Goal: Task Accomplishment & Management: Manage account settings

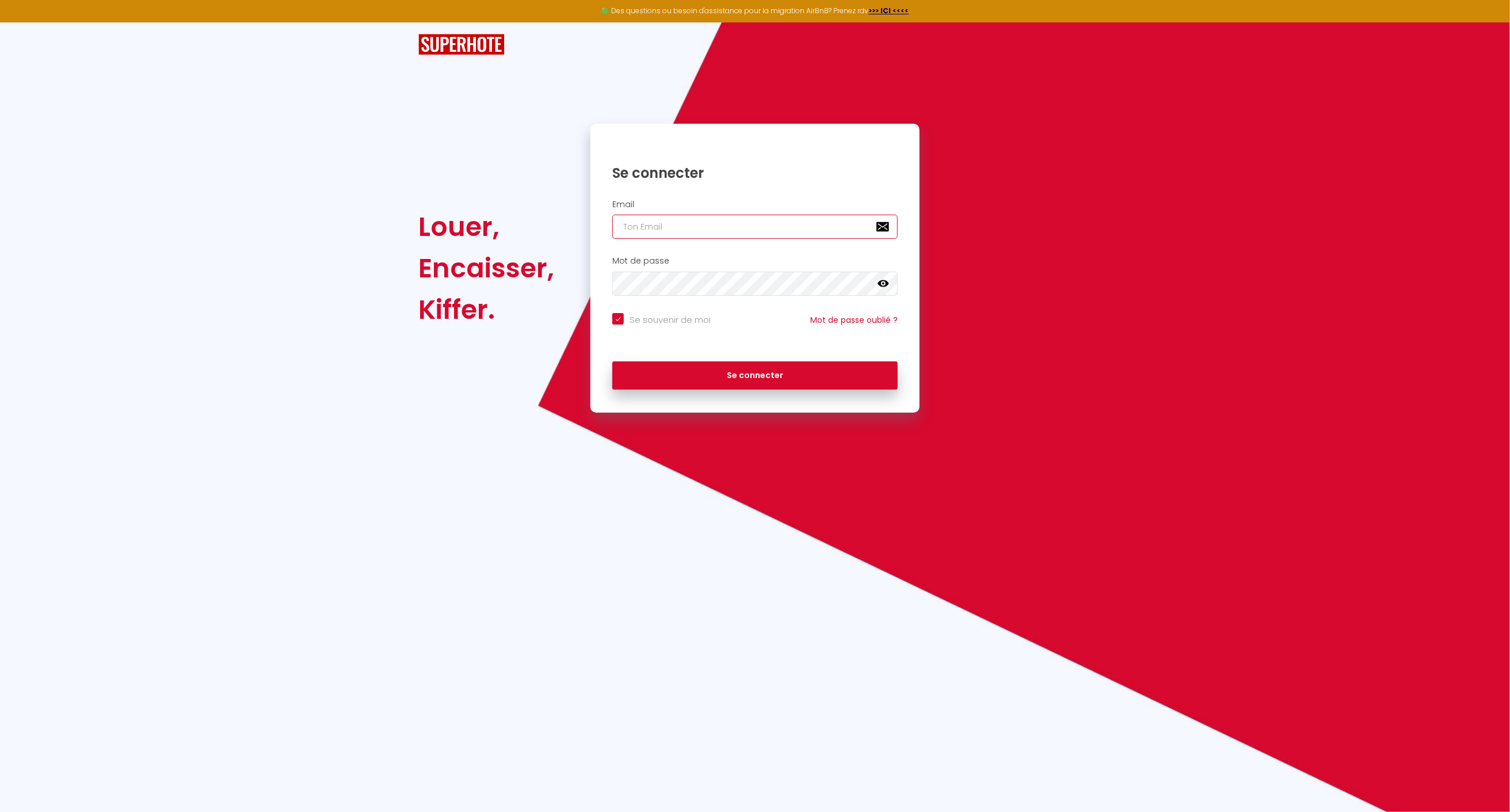
click at [723, 225] on input "email" at bounding box center [755, 226] width 285 height 24
type input "[EMAIL_ADDRESS][DOMAIN_NAME]"
click at [700, 379] on button "Se connecter" at bounding box center [755, 376] width 285 height 29
checkbox input "true"
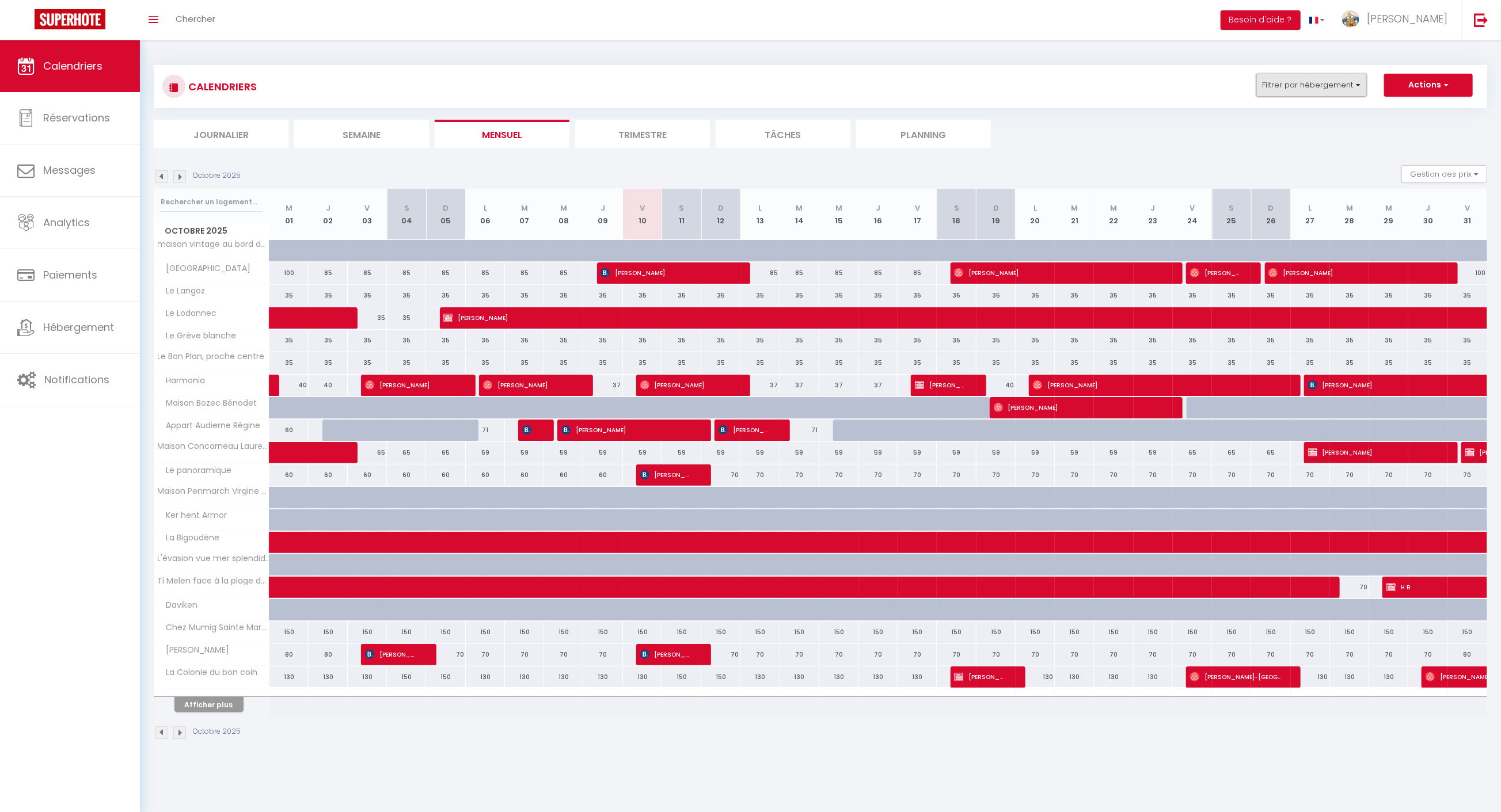
click at [1312, 76] on button "Filtrer par hébergement" at bounding box center [1311, 85] width 110 height 23
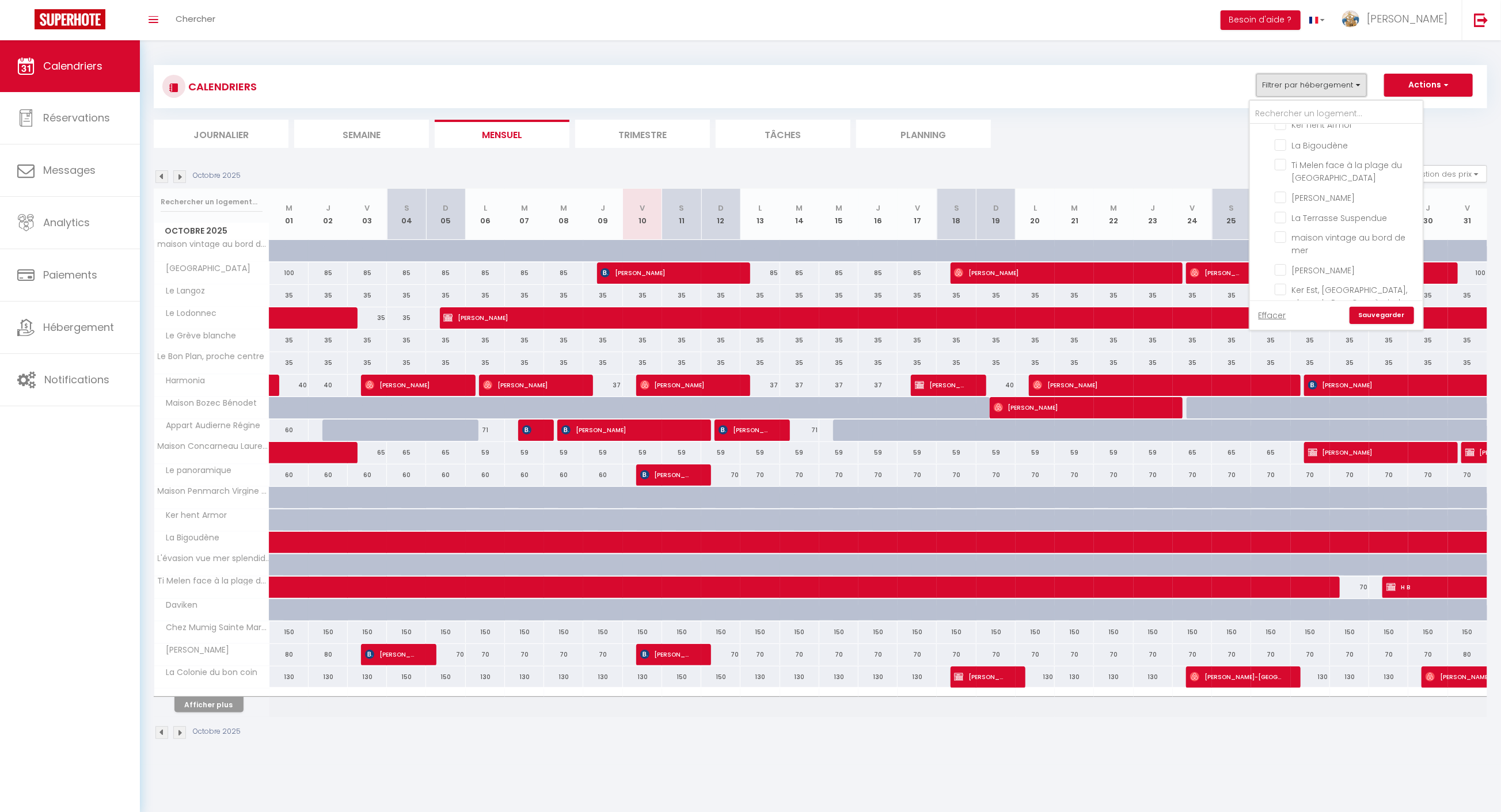
scroll to position [72, 0]
click at [1301, 200] on input "[PERSON_NAME]" at bounding box center [1346, 206] width 144 height 11
checkbox input "true"
checkbox input "false"
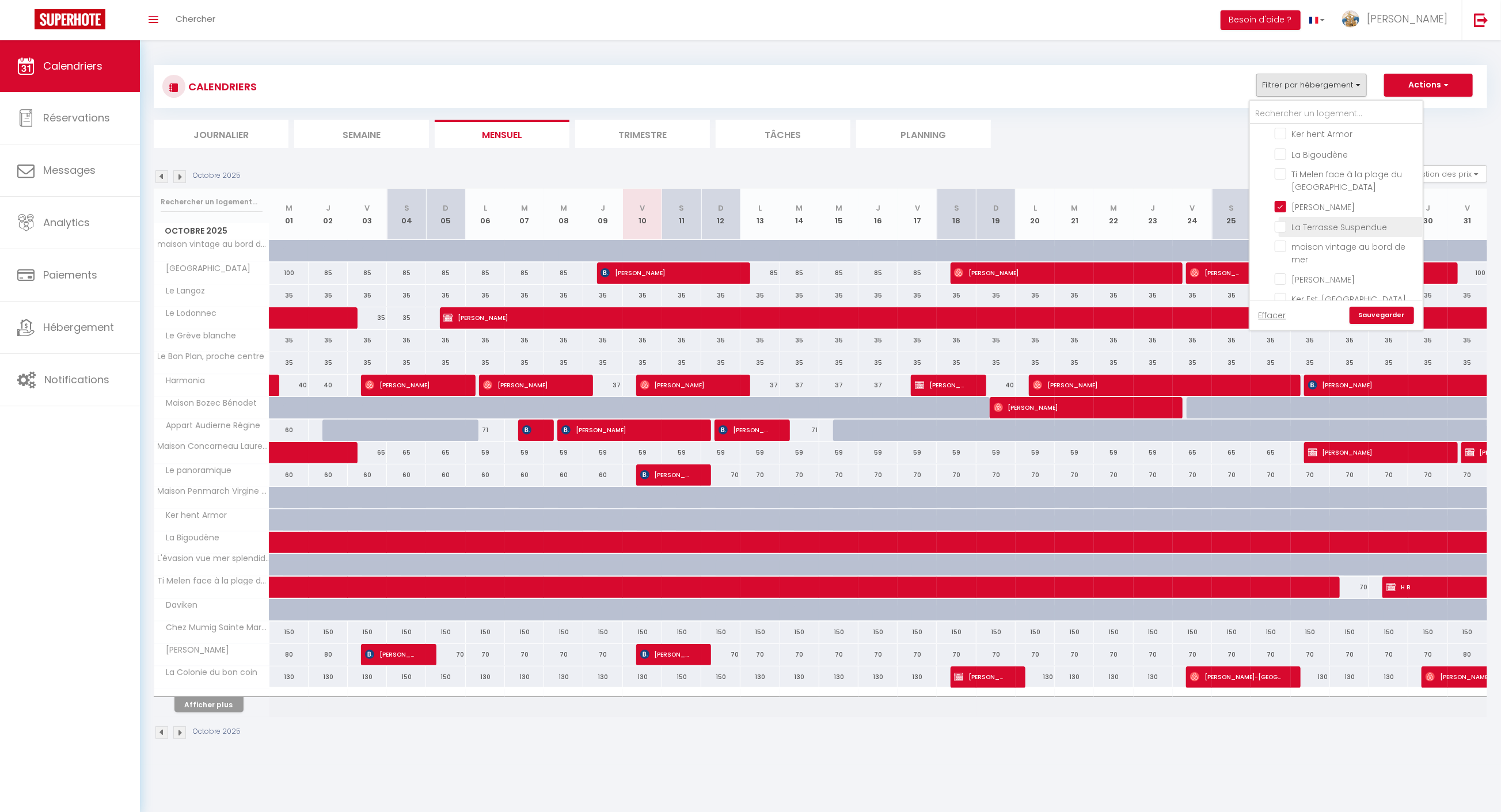
checkbox input "false"
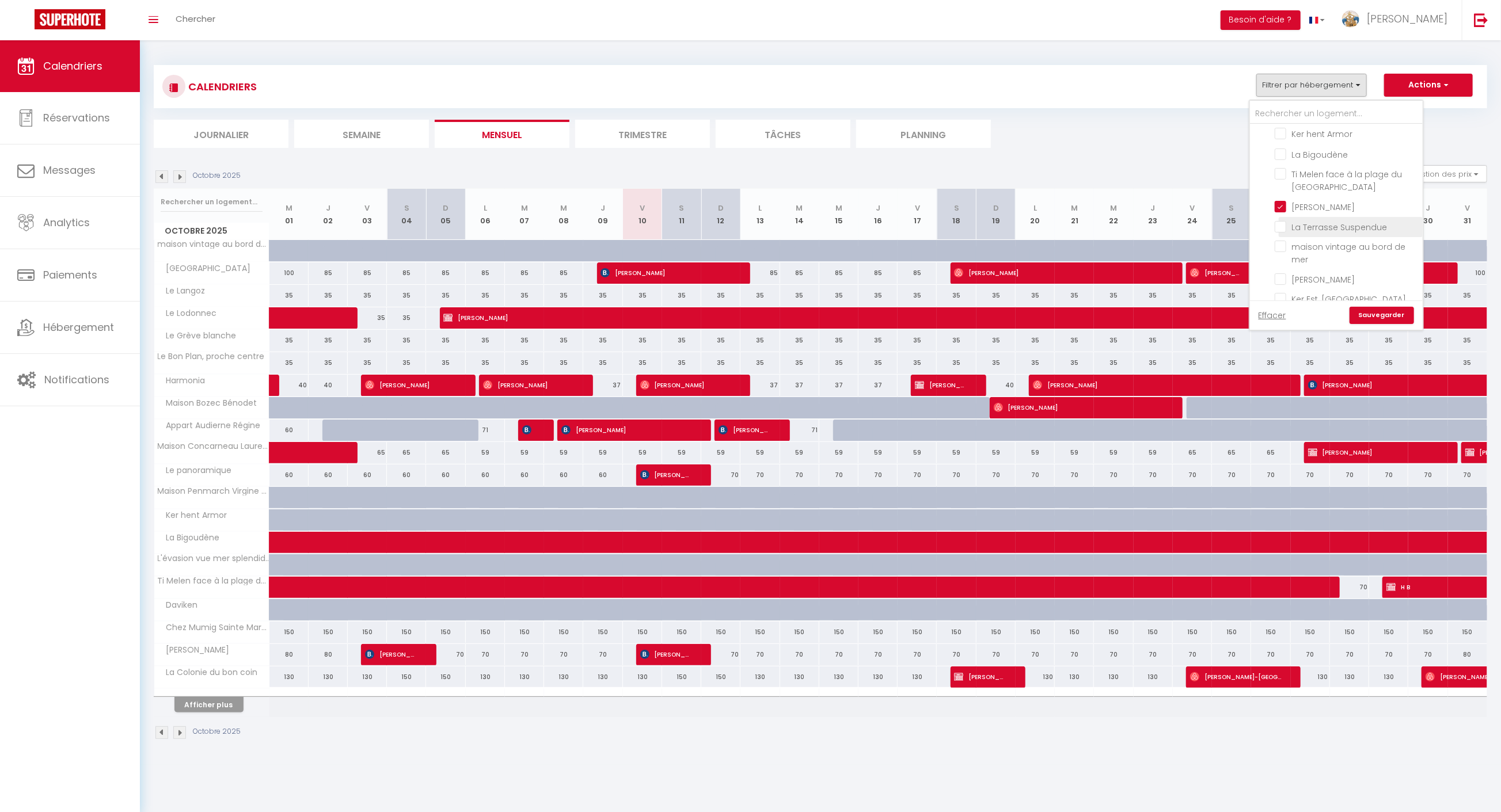
checkbox input "false"
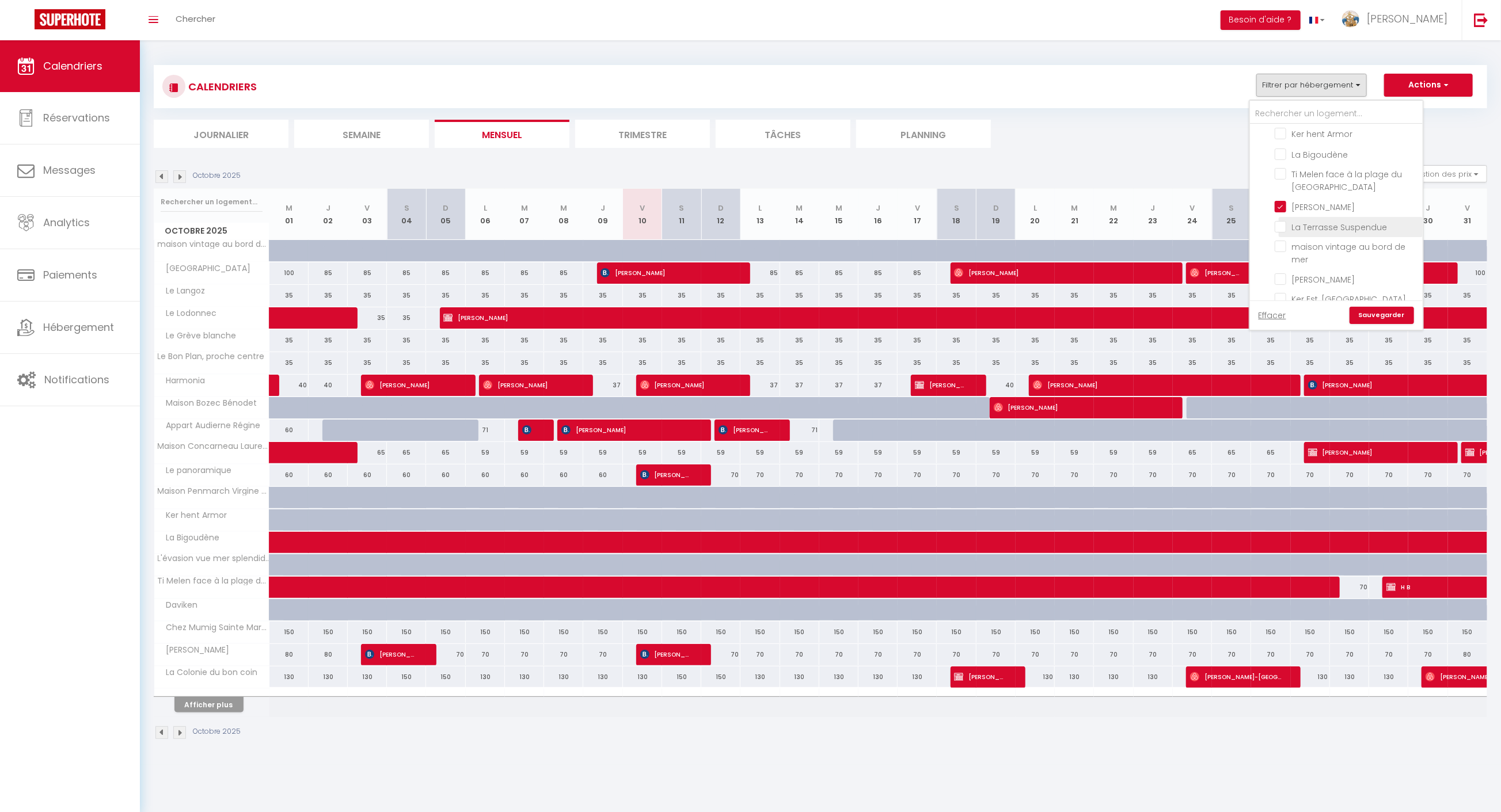
checkbox input "false"
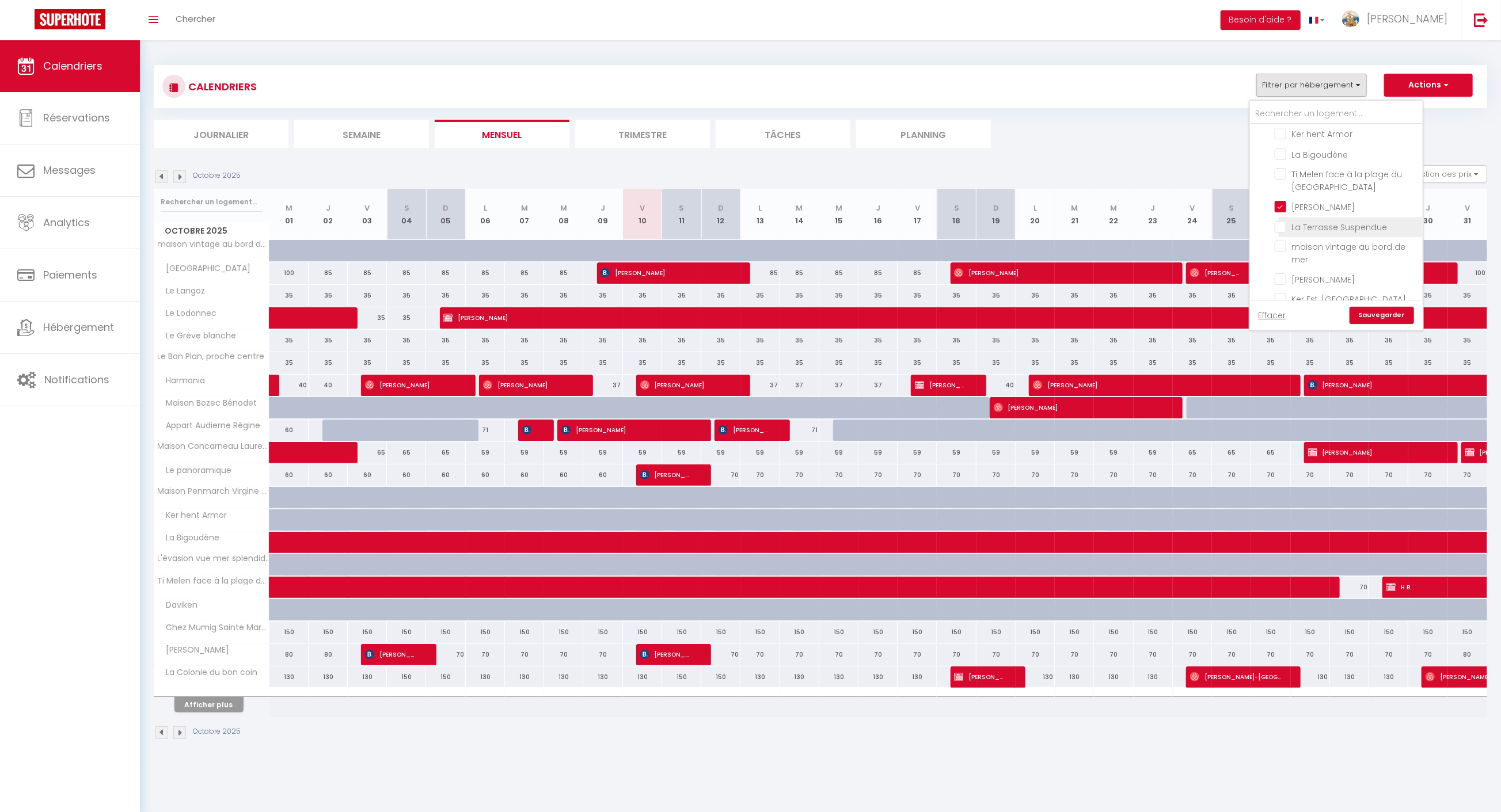
checkbox input "false"
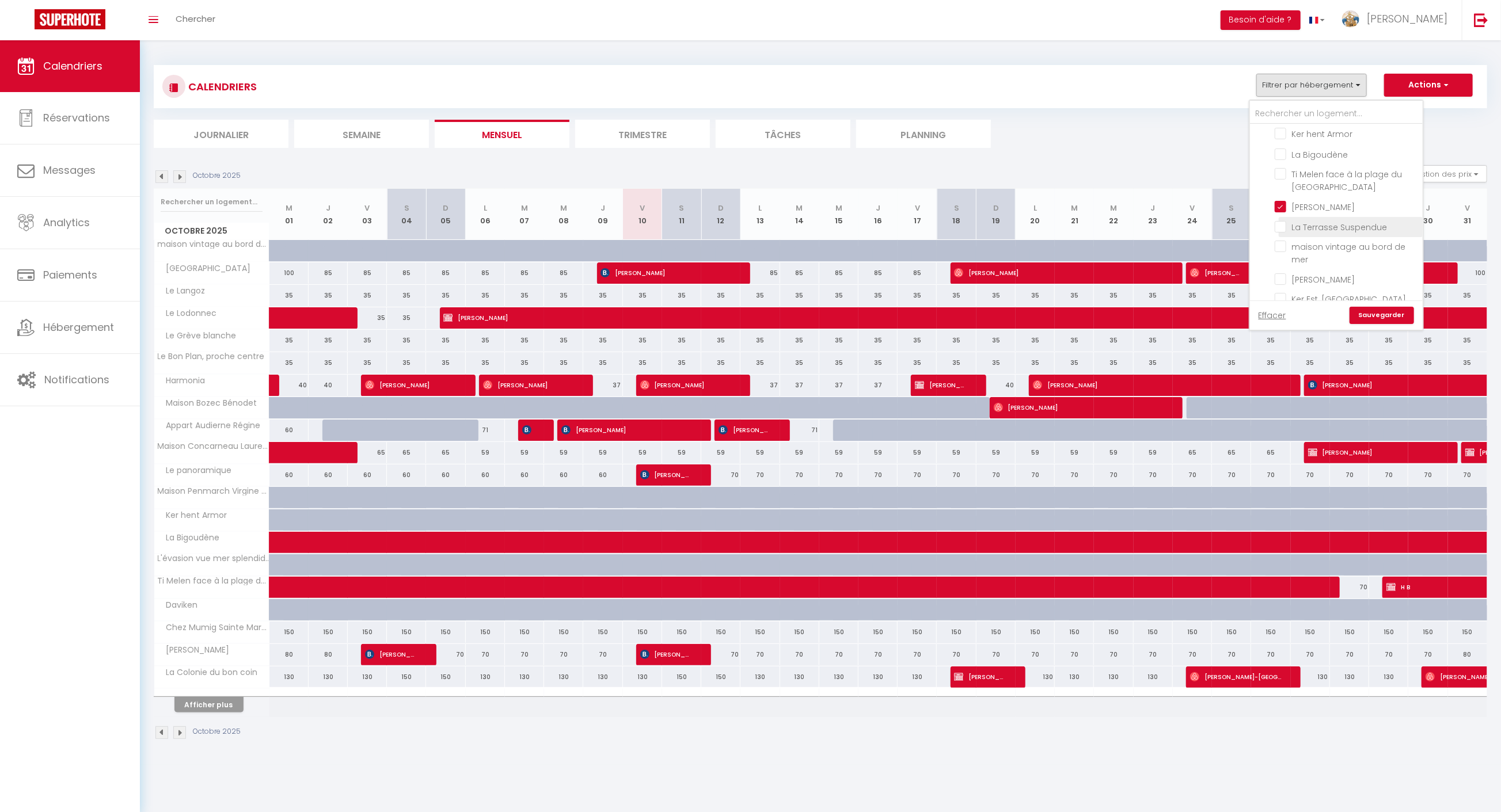
checkbox input "false"
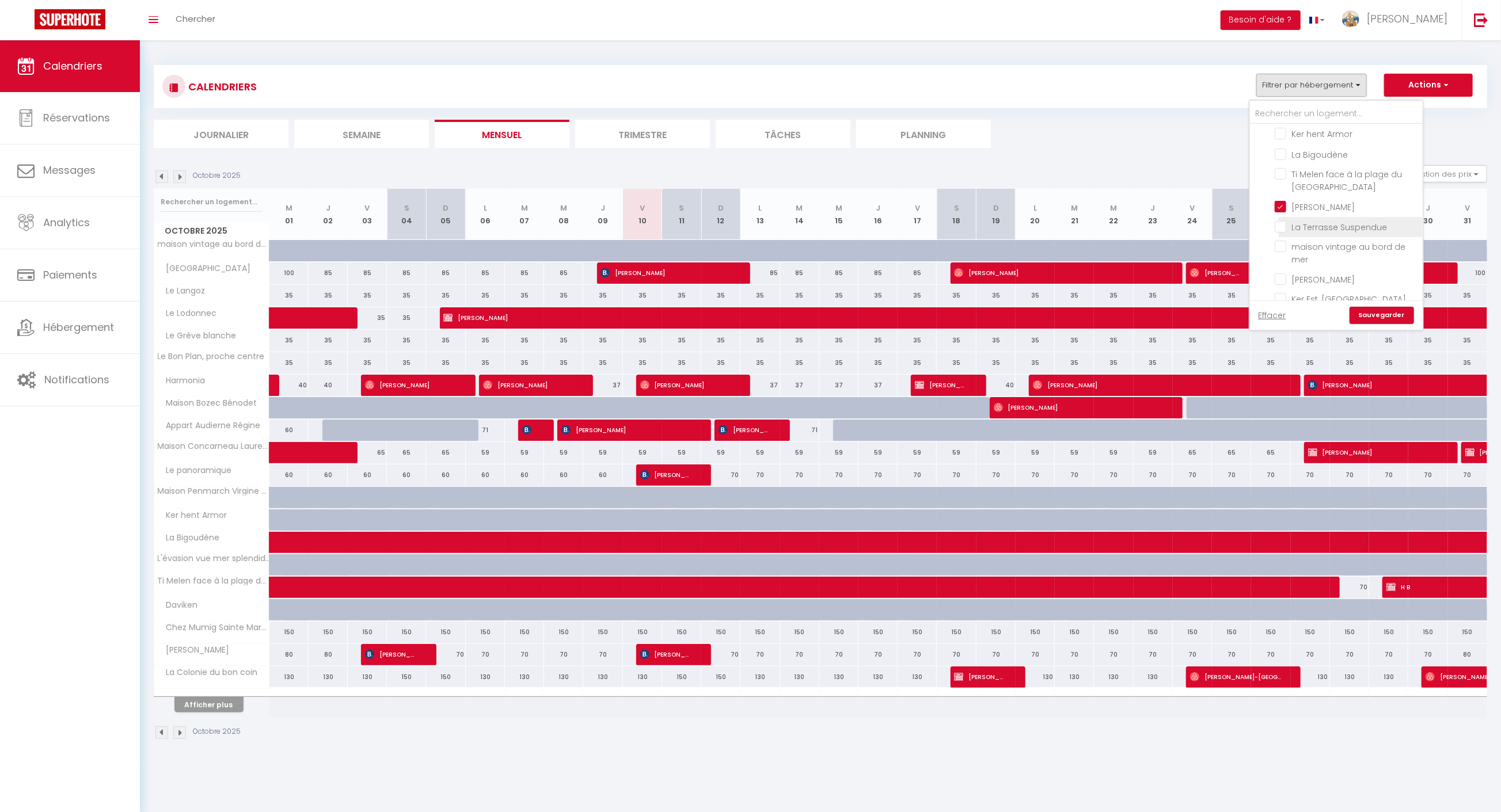
checkbox input "false"
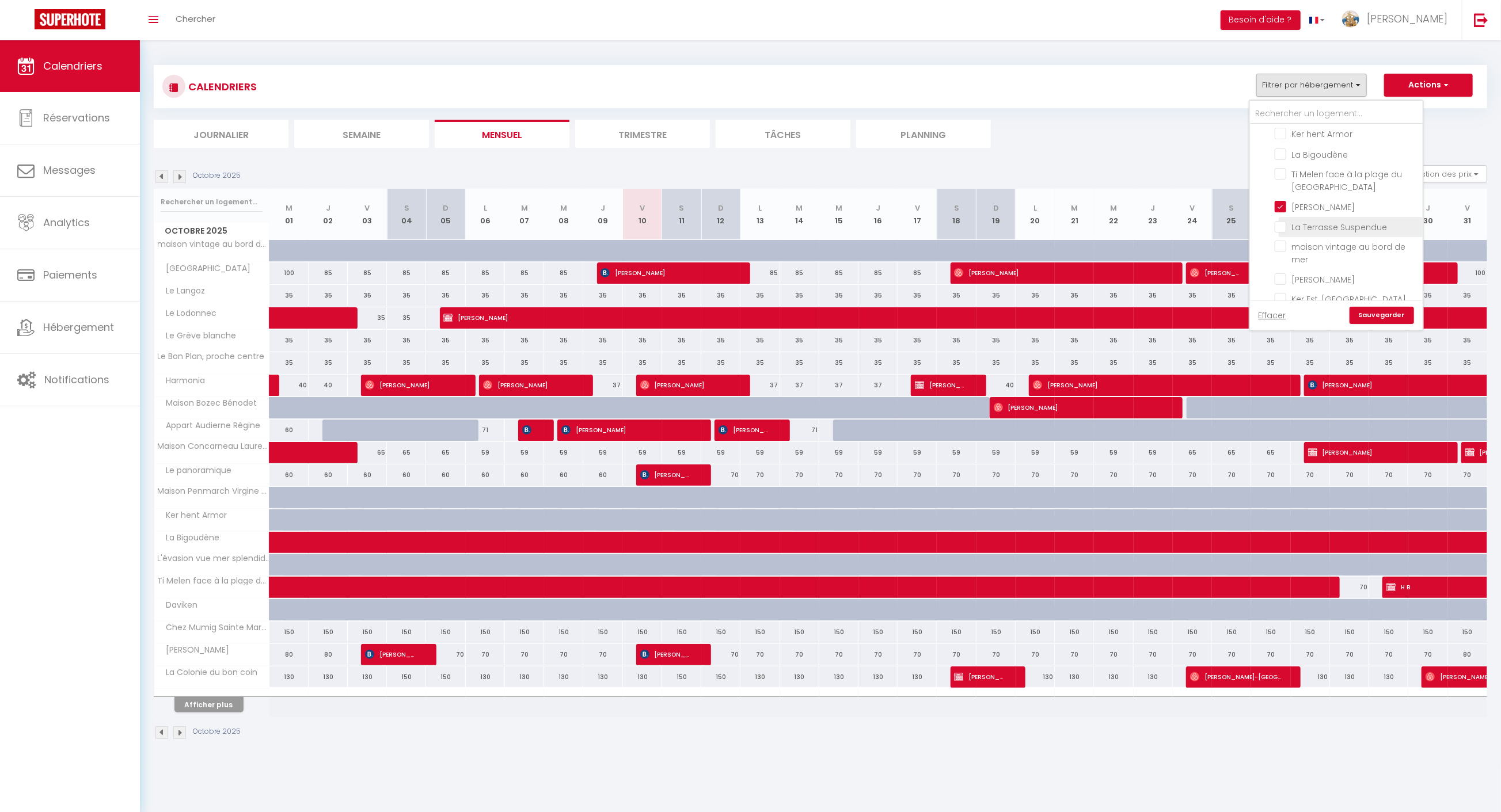
checkbox input "false"
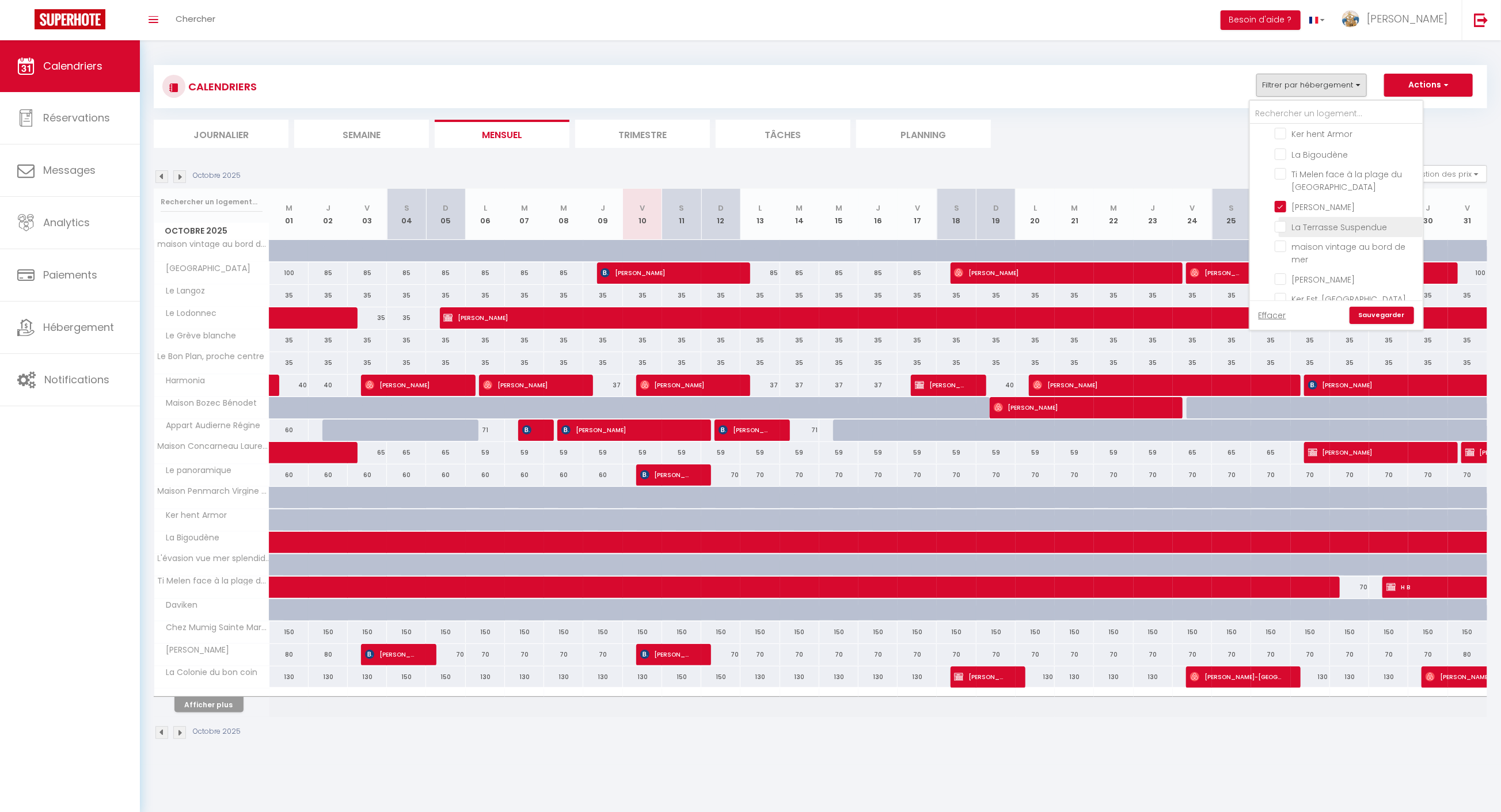
checkbox input "false"
click at [1371, 323] on link "Sauvegarder" at bounding box center [1381, 315] width 65 height 17
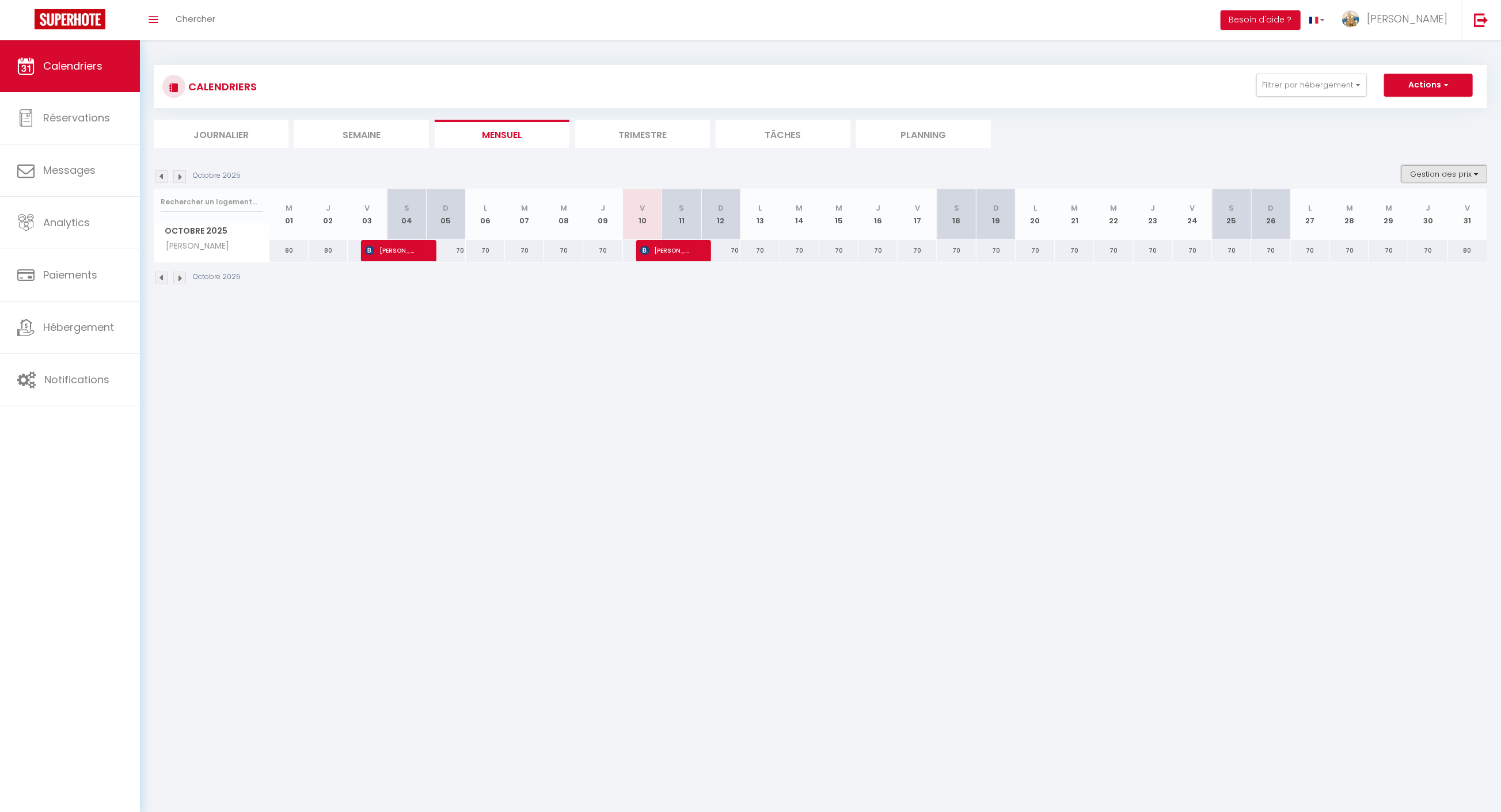
click at [1440, 172] on button "Gestion des prix" at bounding box center [1444, 174] width 86 height 17
click at [1416, 210] on input "Nb Nuits minimum" at bounding box center [1435, 209] width 104 height 11
checkbox input "true"
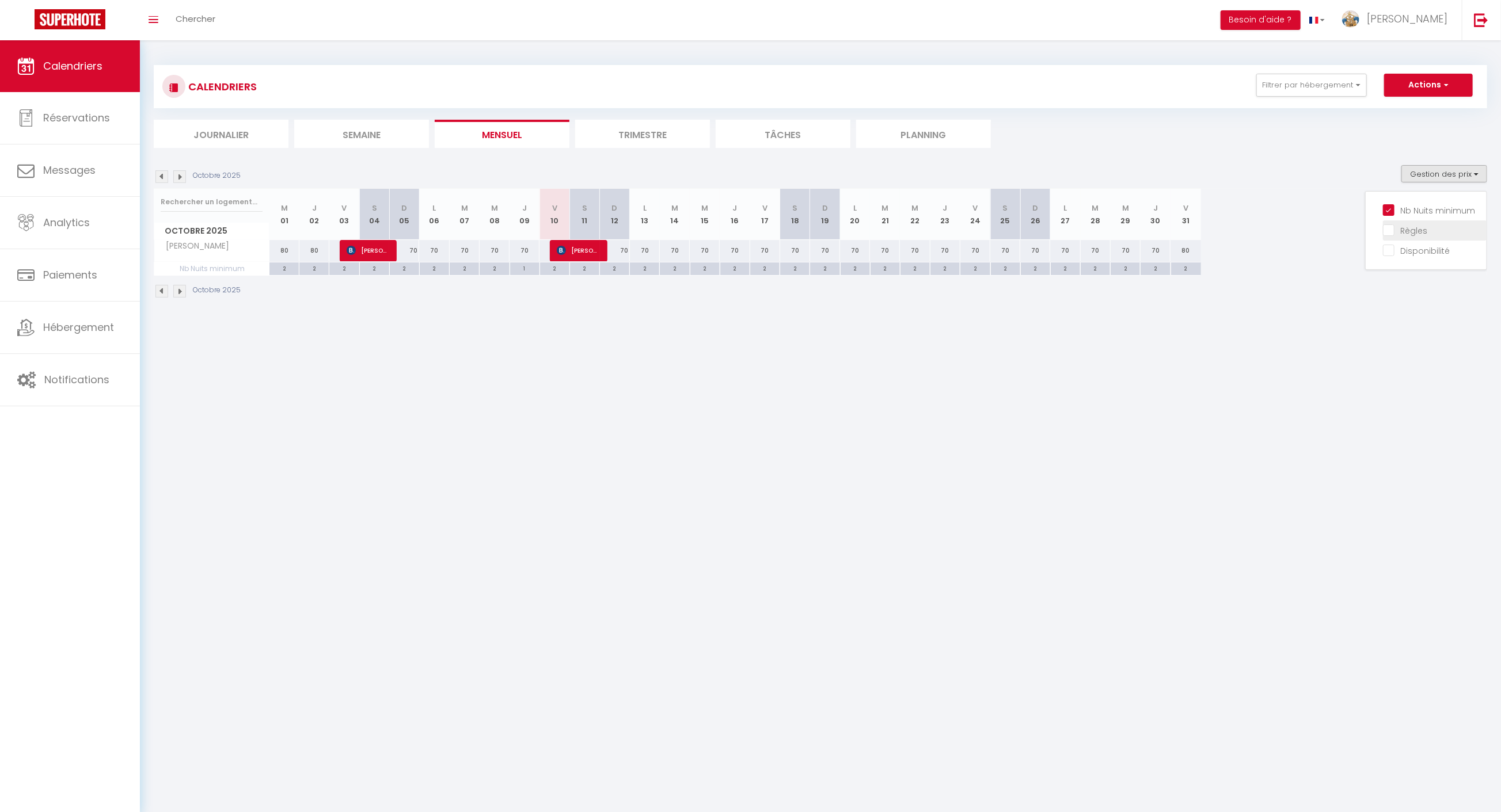
click at [1416, 231] on input "Règles" at bounding box center [1435, 229] width 104 height 11
checkbox input "true"
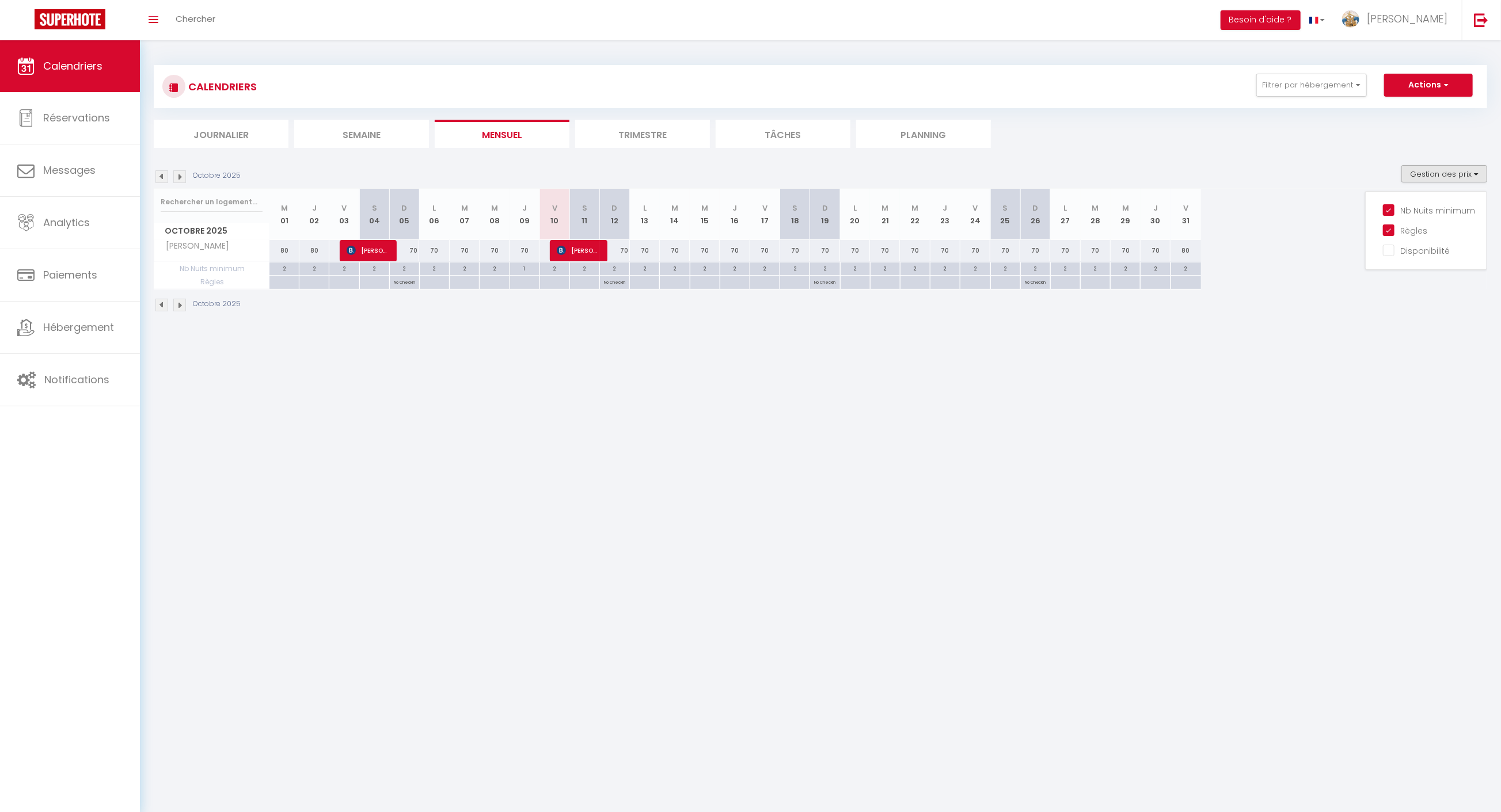
click at [1004, 267] on div "2" at bounding box center [1006, 268] width 30 height 11
type input "2"
type input "Sam 25 Octobre 2025"
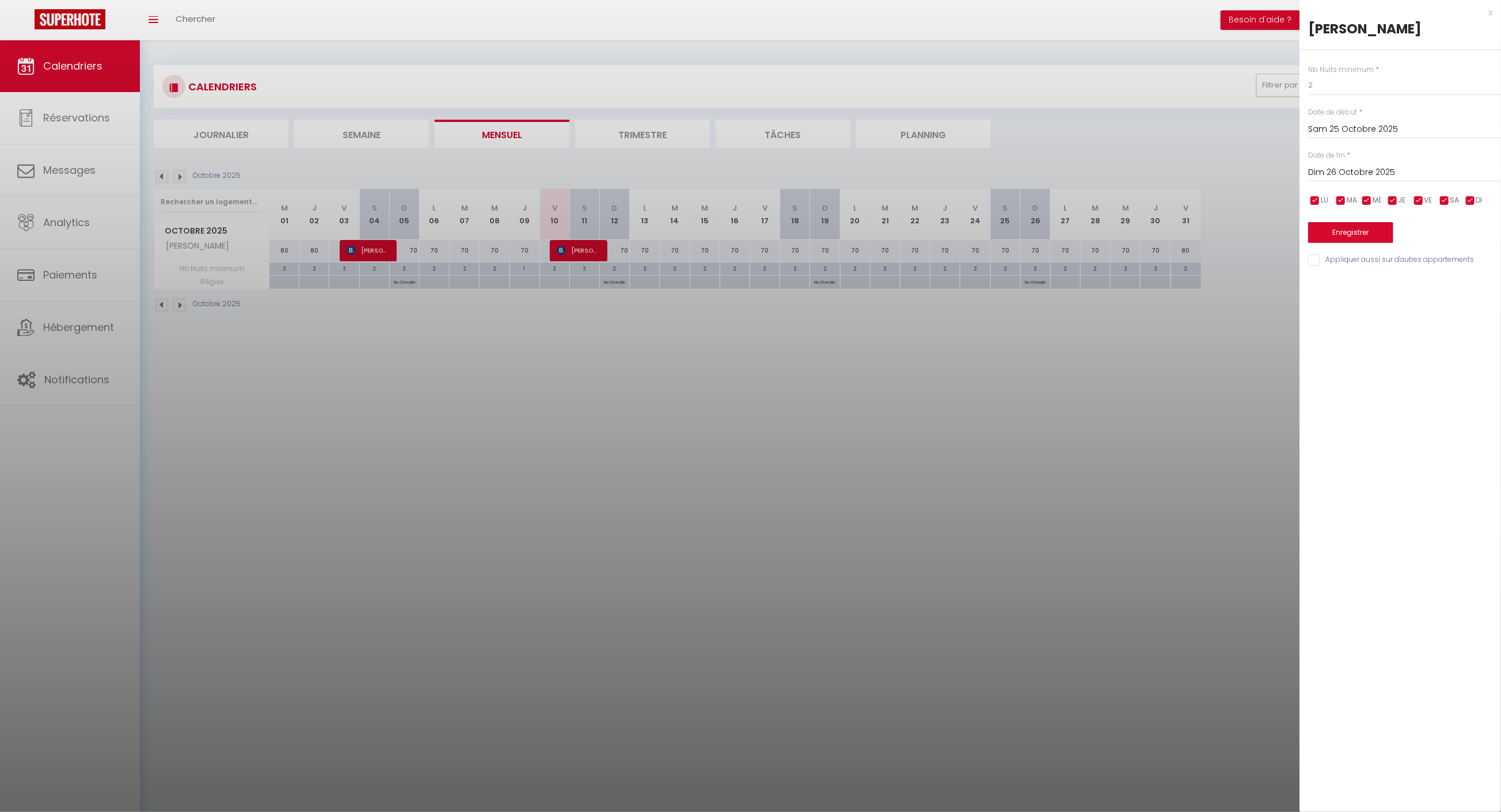
click at [1408, 173] on input "Dim 26 Octobre 2025" at bounding box center [1404, 172] width 193 height 15
click at [1472, 188] on span ">" at bounding box center [1468, 192] width 25 height 23
click at [1470, 262] on span "8" at bounding box center [1468, 261] width 25 height 23
type input "Sam 08 Novembre 2025"
drag, startPoint x: 1330, startPoint y: 92, endPoint x: 1237, endPoint y: 99, distance: 93.3
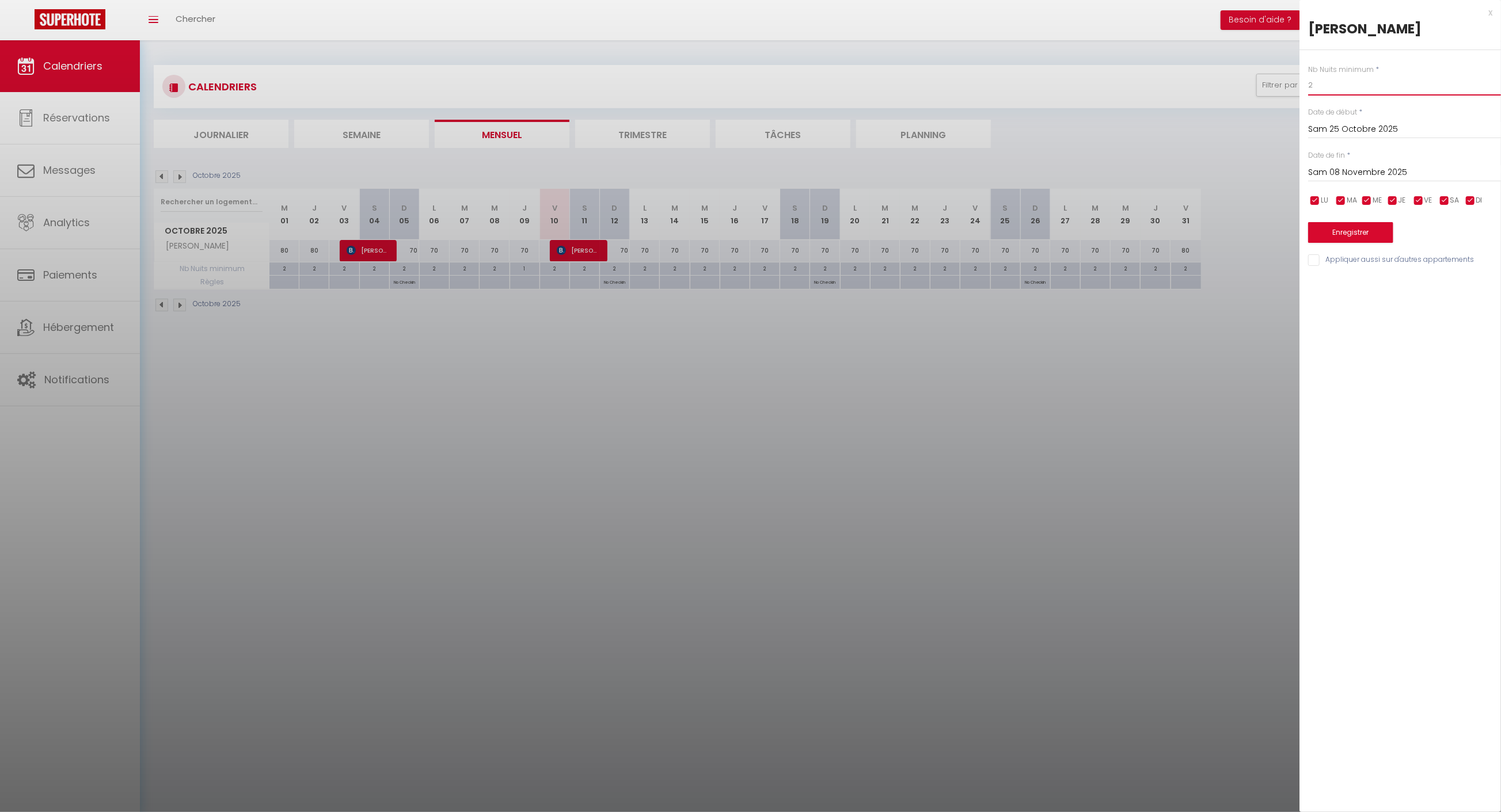
click at [1274, 97] on body "🟢 Des questions ou besoin d'assistance pour la migration AirBnB? Prenez rdv >>>…" at bounding box center [750, 446] width 1501 height 812
type input "3"
type input "4"
click at [1359, 228] on button "Enregistrer" at bounding box center [1350, 232] width 85 height 21
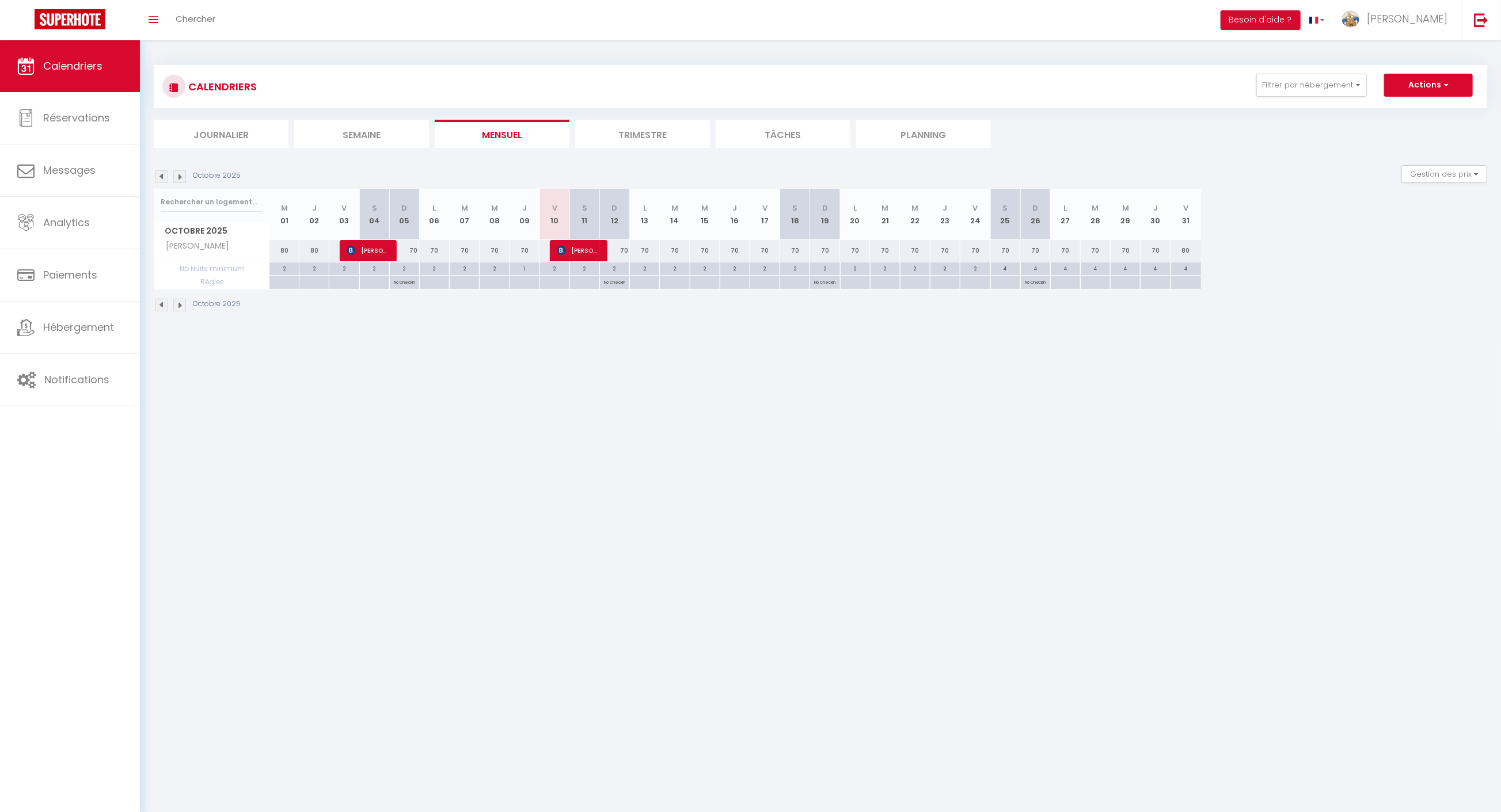
click at [181, 175] on img at bounding box center [179, 176] width 12 height 12
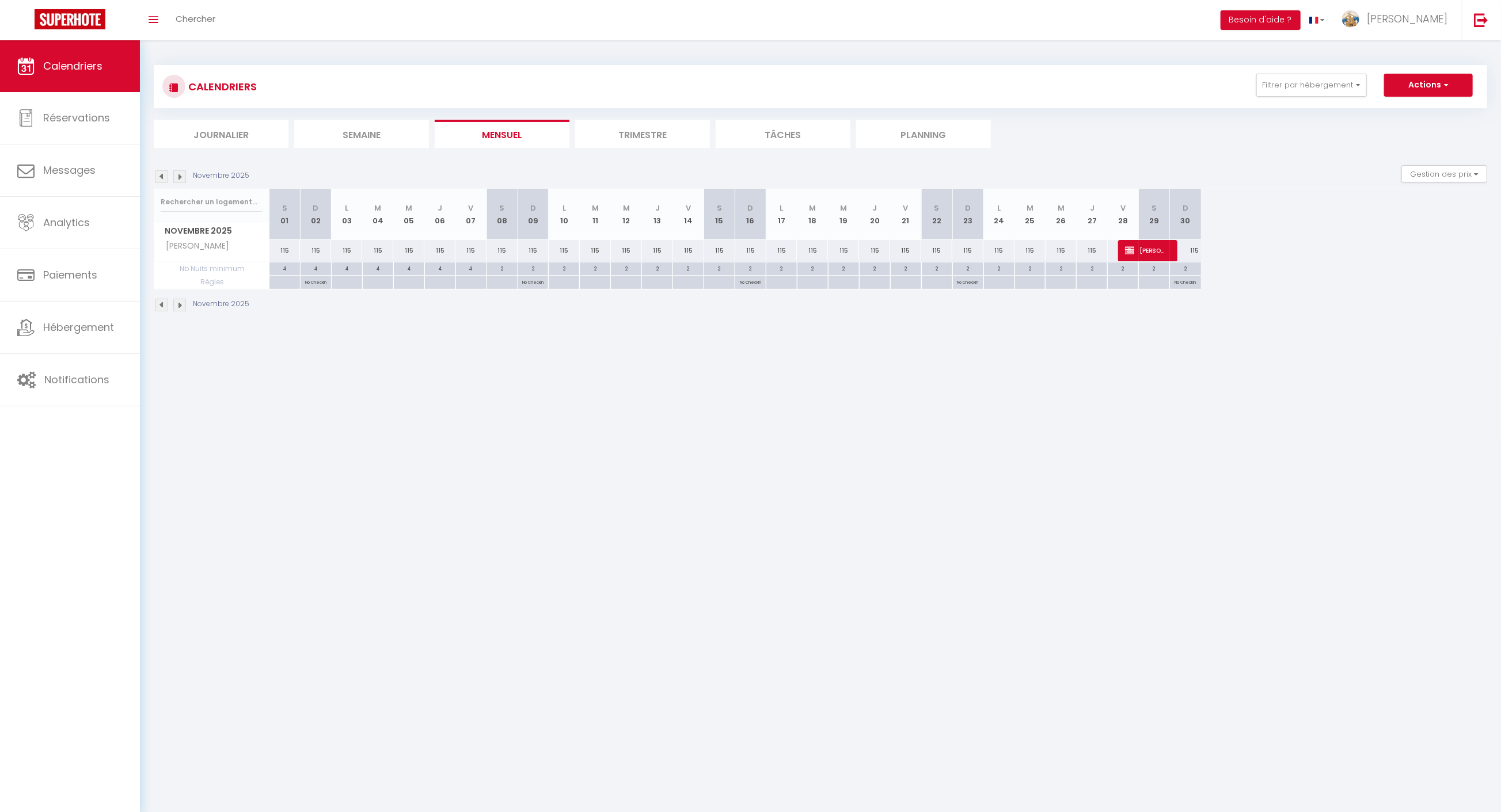
click at [159, 176] on img at bounding box center [161, 176] width 12 height 12
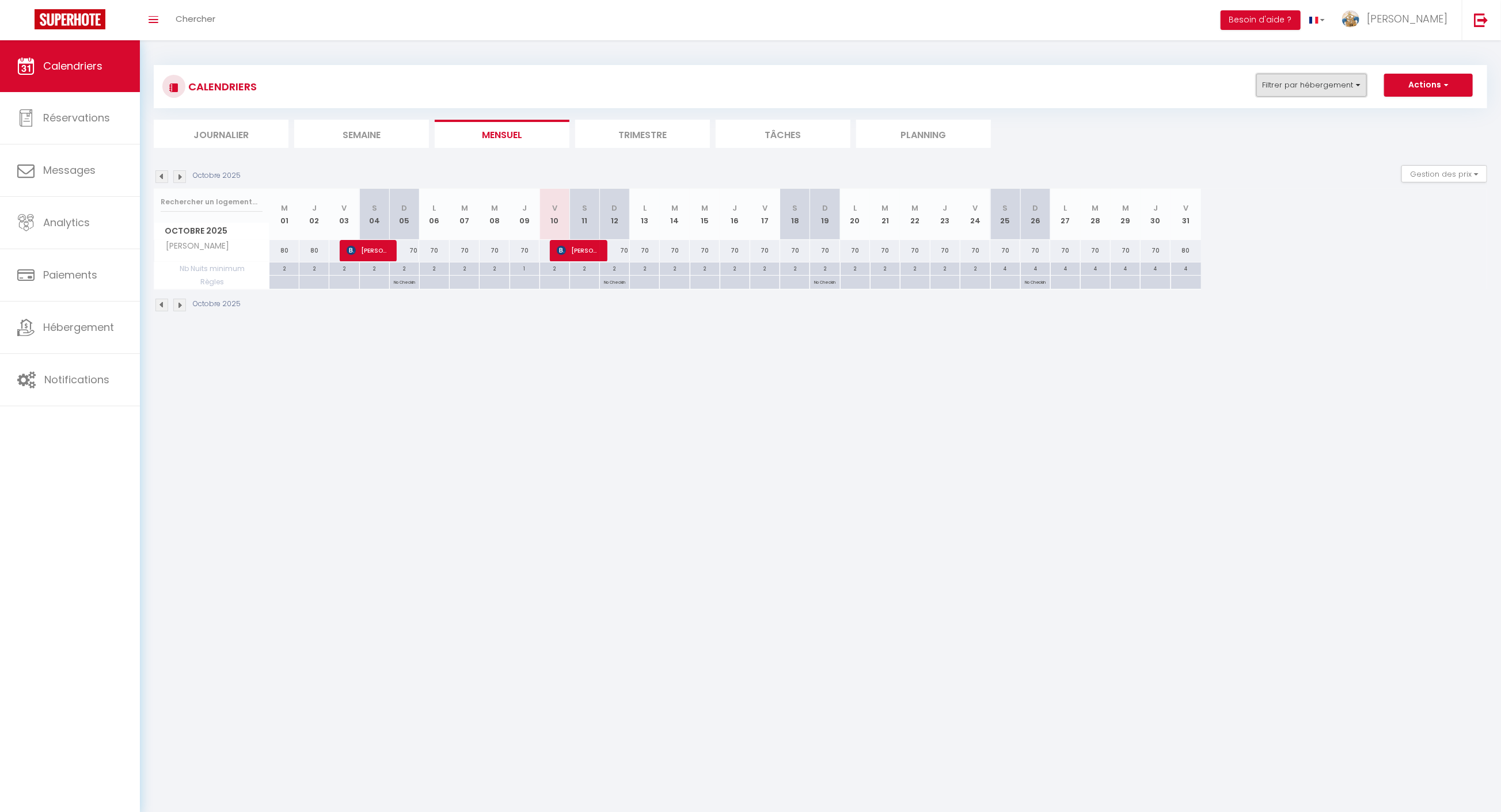
click at [1314, 91] on button "Filtrer par hébergement" at bounding box center [1311, 85] width 110 height 23
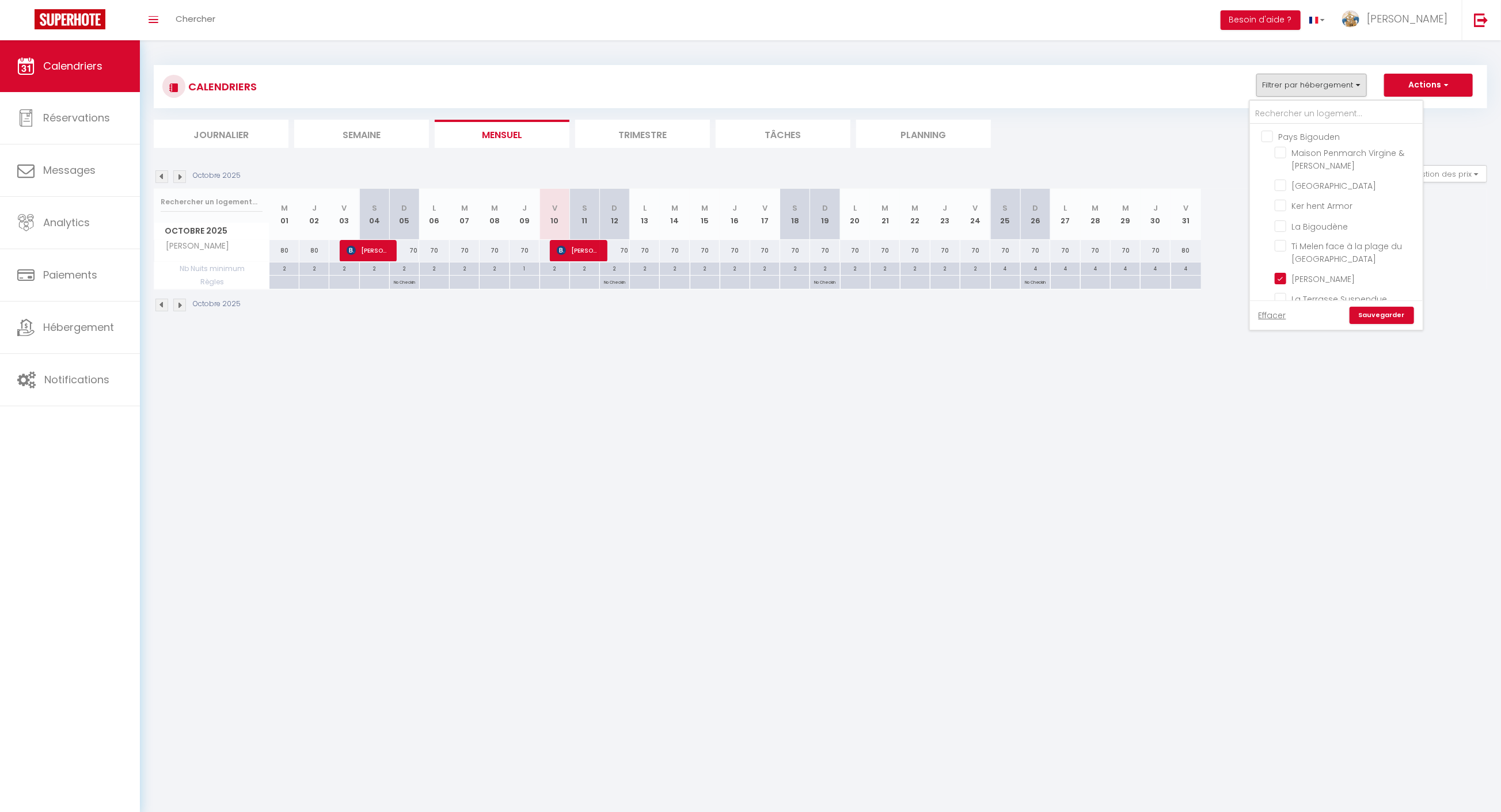
click at [1279, 138] on input "Pays Bigouden" at bounding box center [1347, 135] width 173 height 11
checkbox input "true"
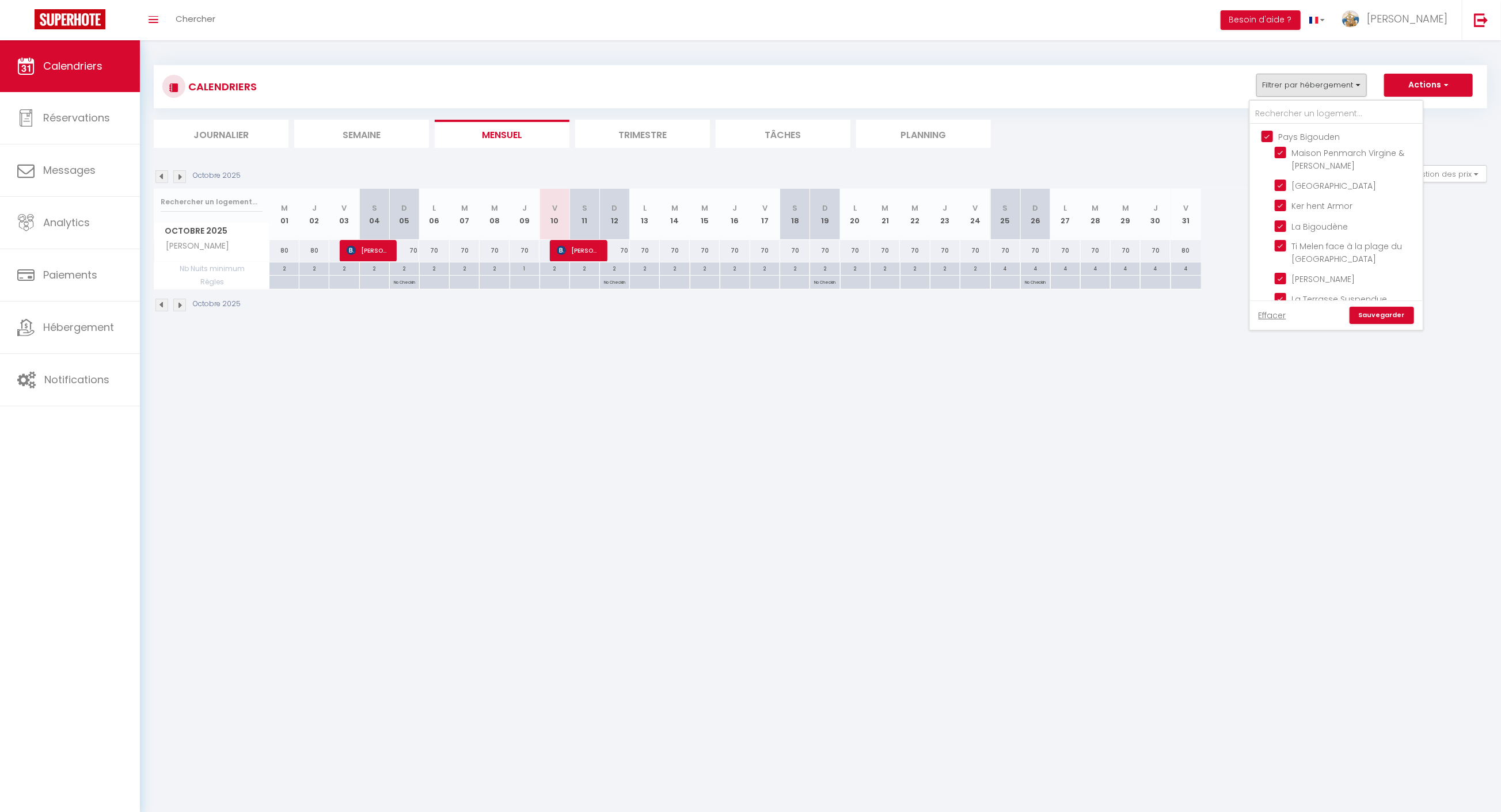
checkbox input "true"
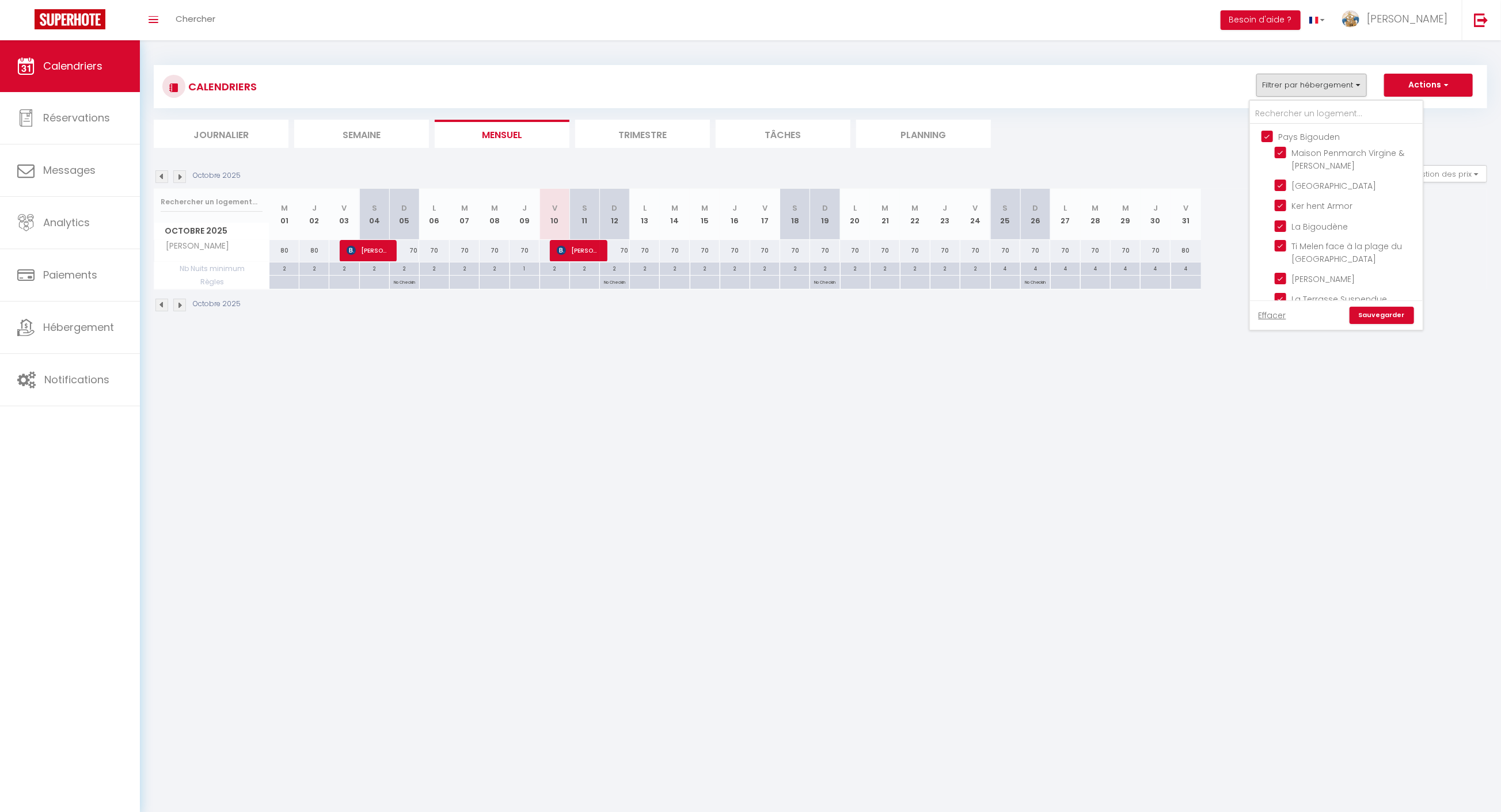
checkbox input "true"
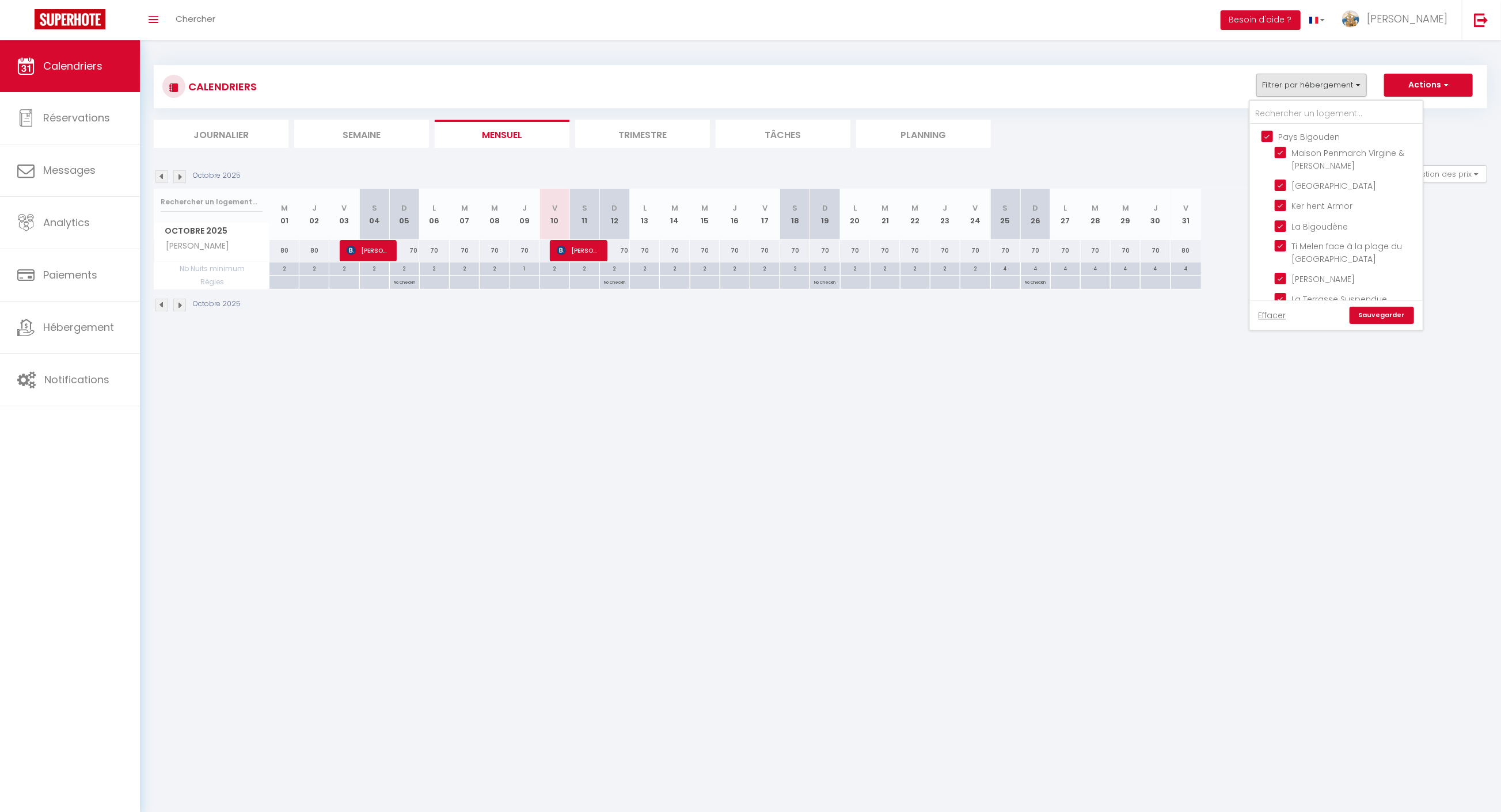
checkbox input "true"
checkbox input "false"
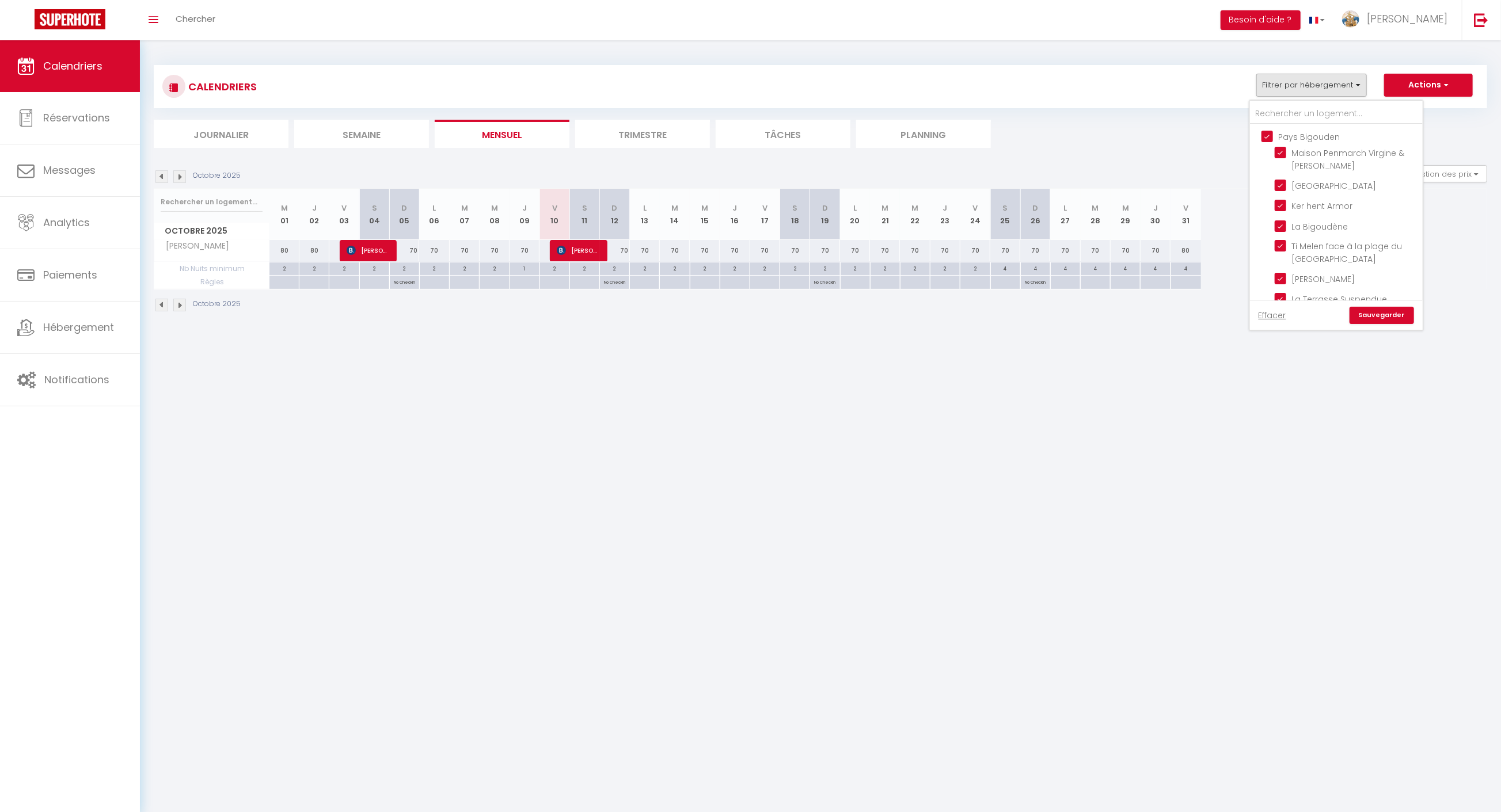
checkbox input "false"
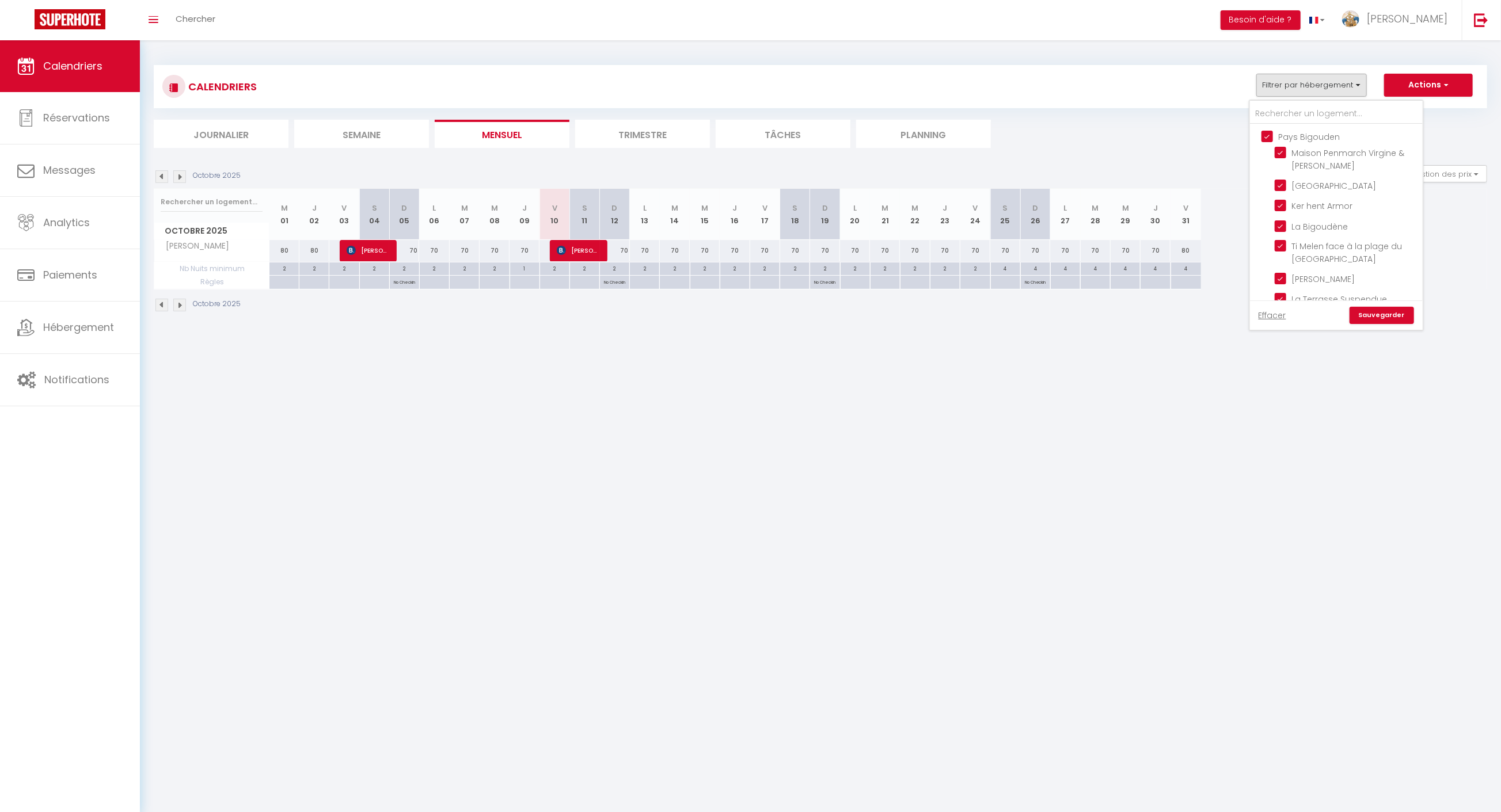
checkbox input "false"
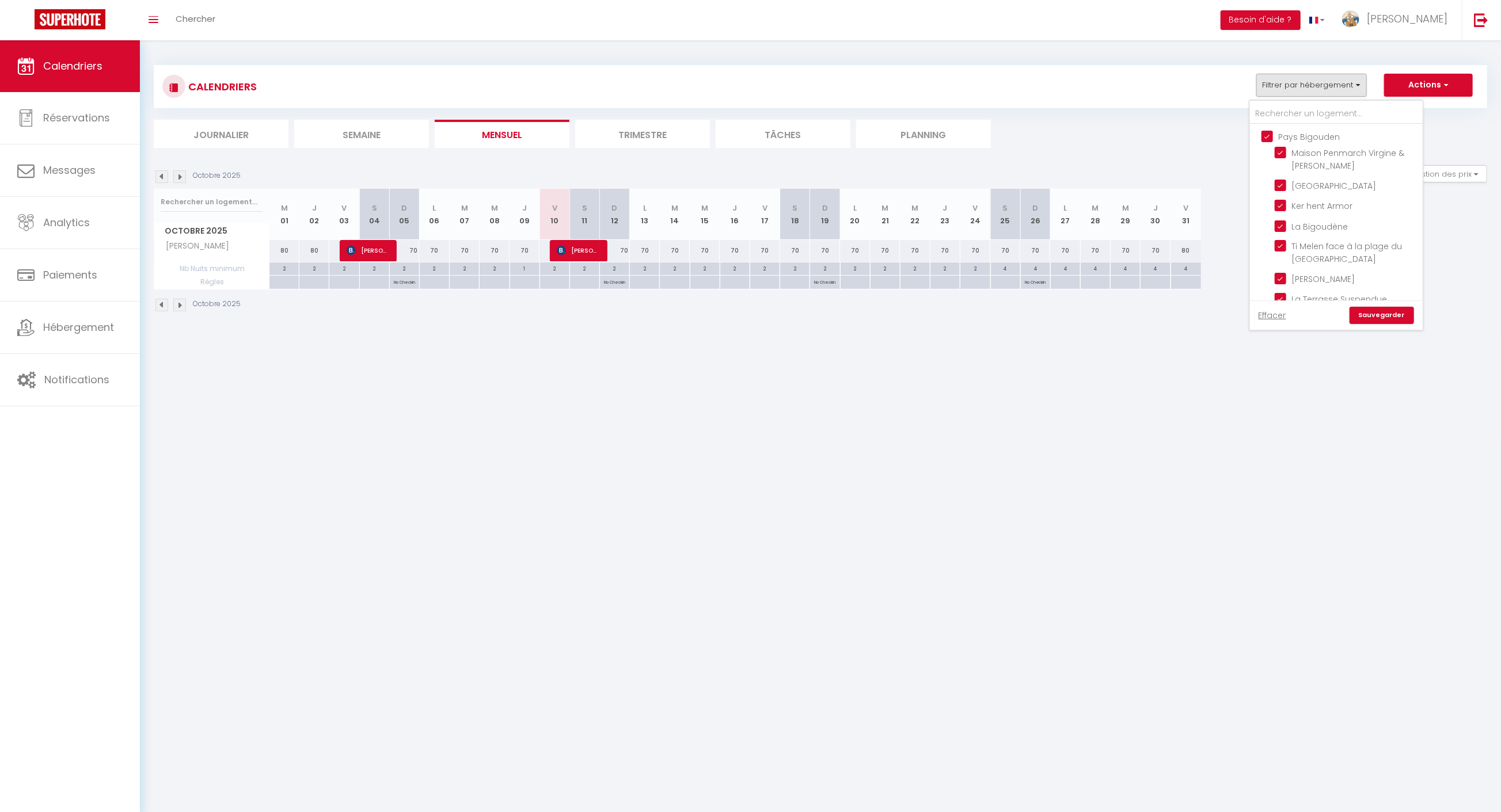
checkbox input "false"
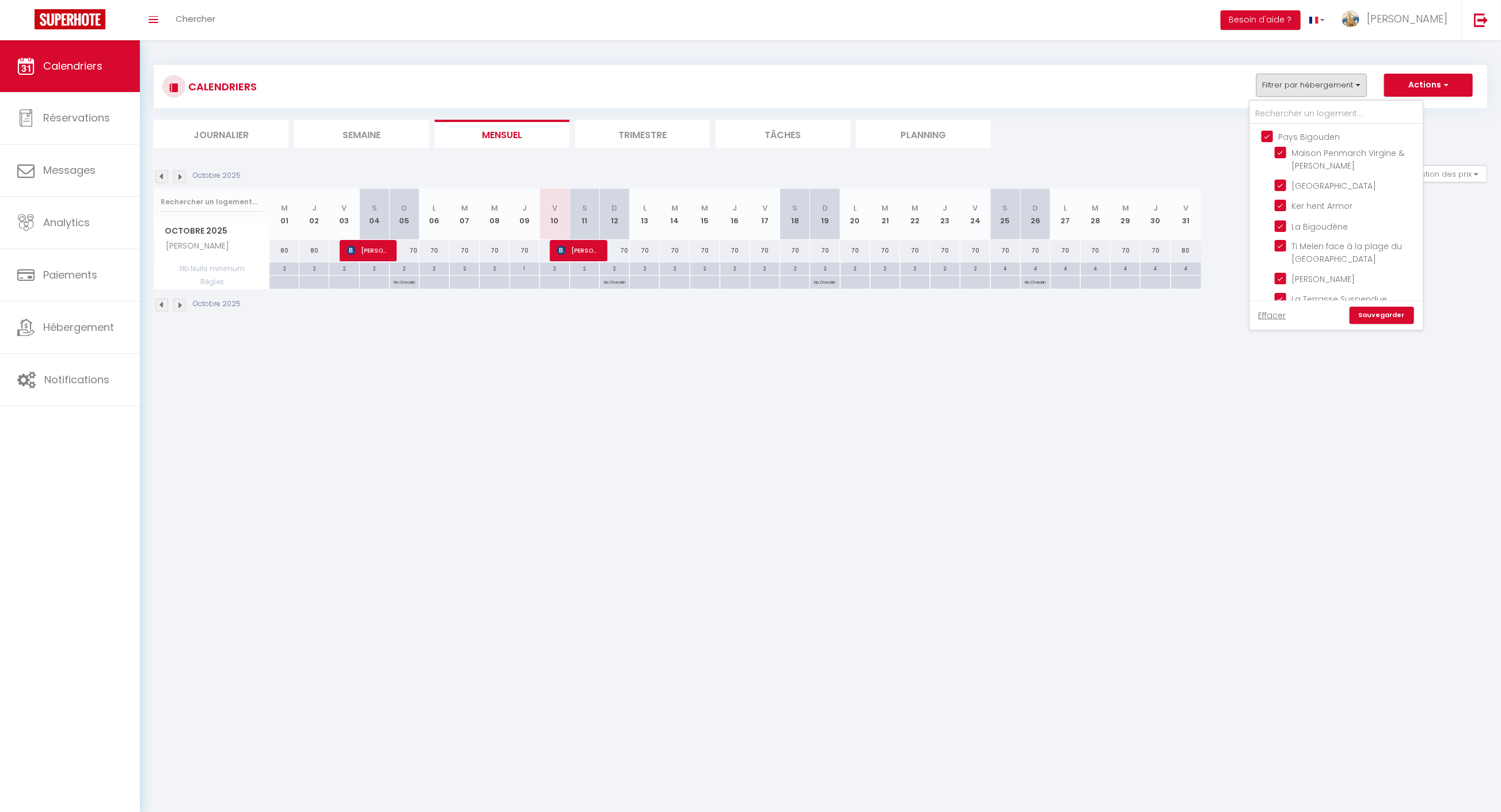
checkbox input "false"
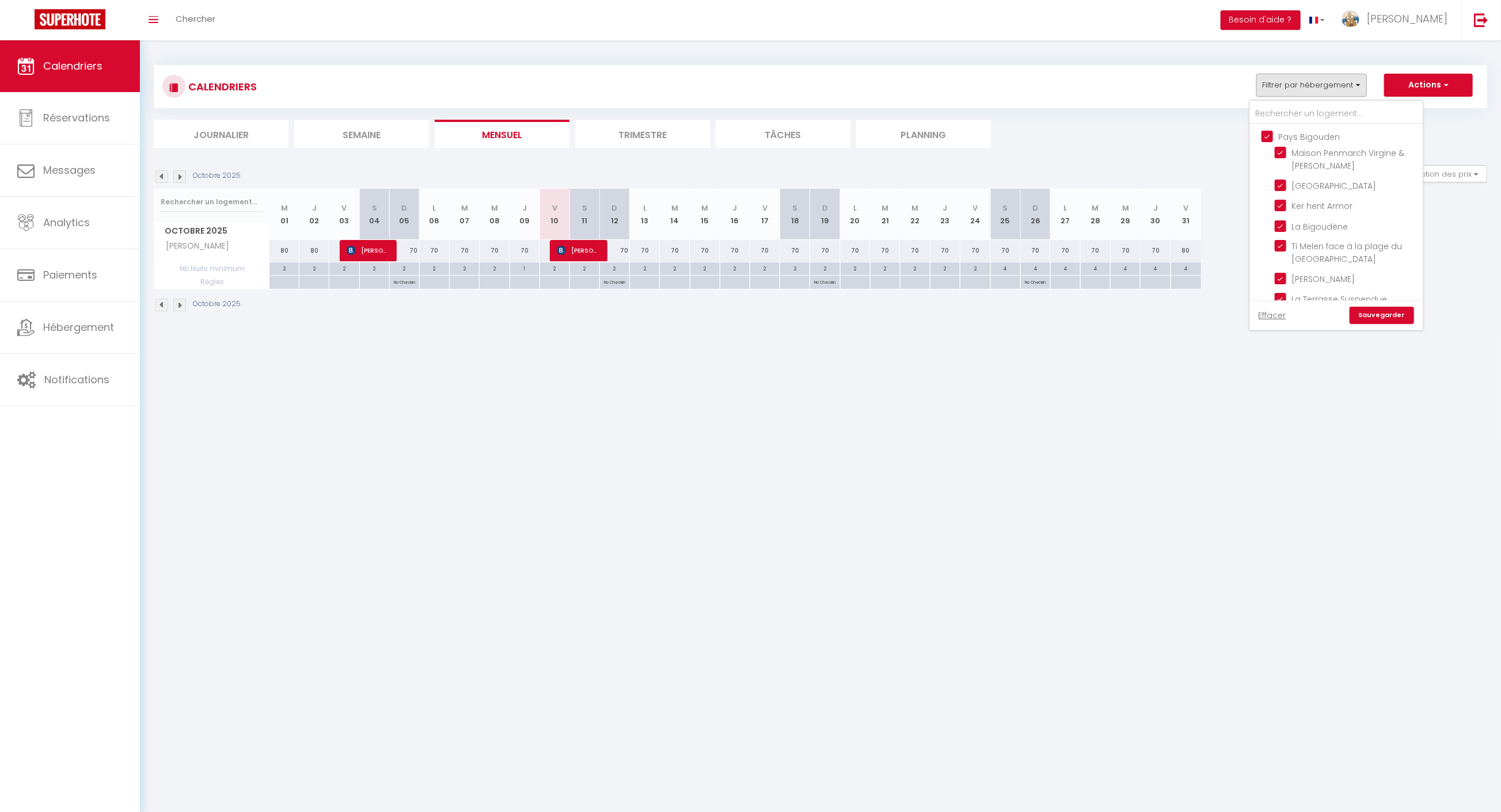
checkbox input "false"
click at [1384, 316] on link "Sauvegarder" at bounding box center [1381, 315] width 65 height 17
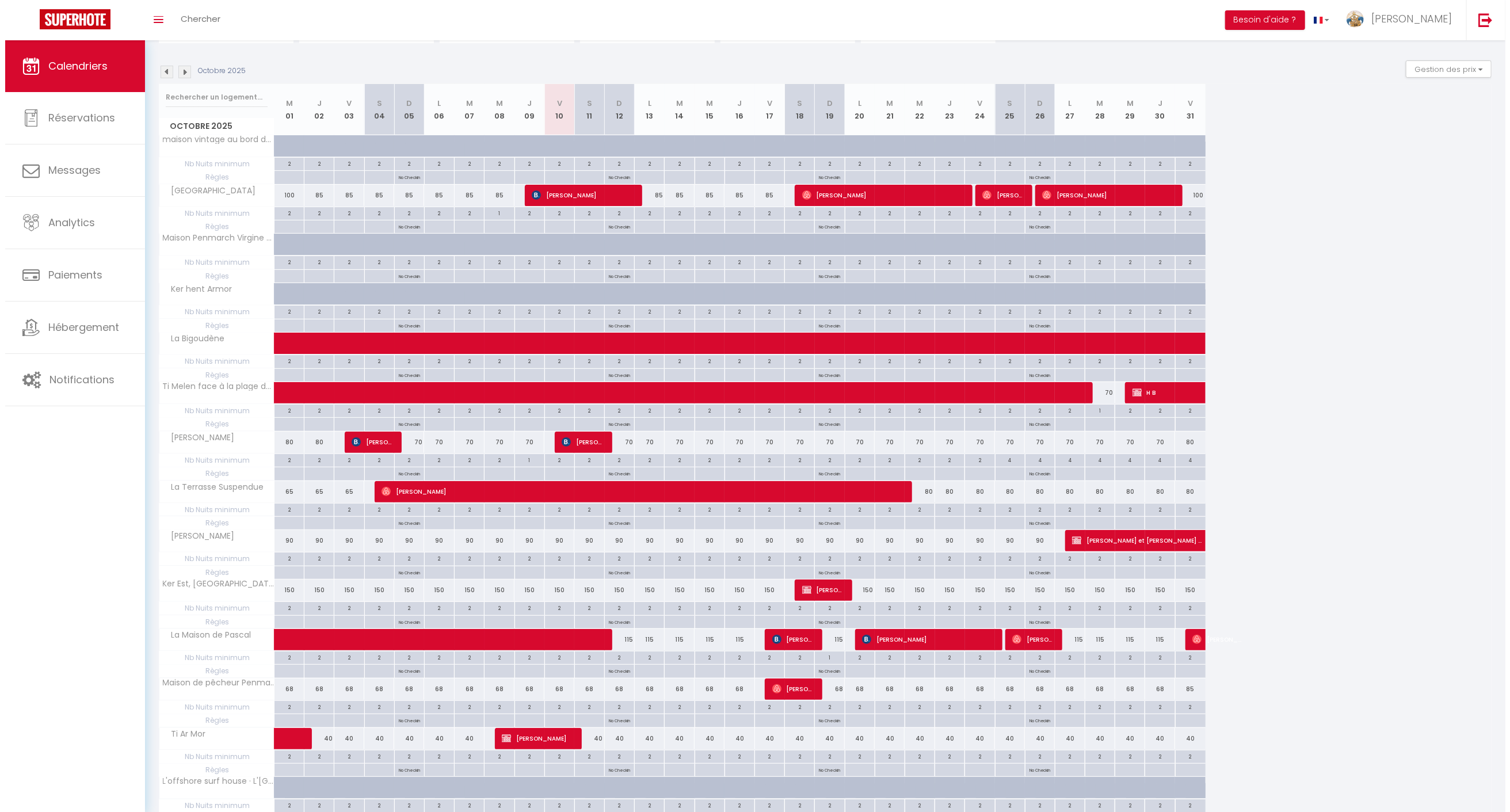
scroll to position [98, 0]
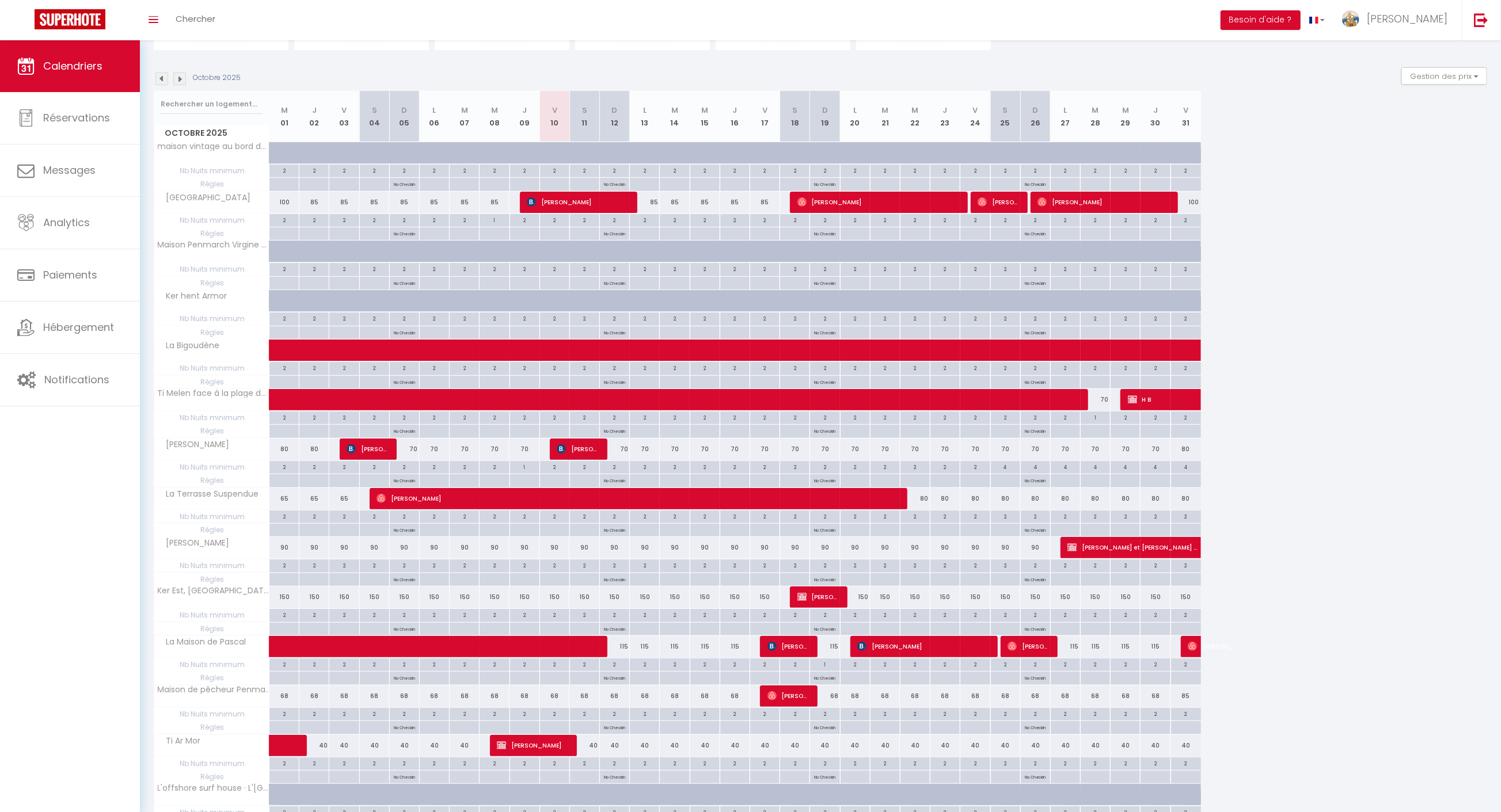
click at [973, 463] on div "2" at bounding box center [975, 466] width 30 height 11
type input "2"
type input "Ven 24 Octobre 2025"
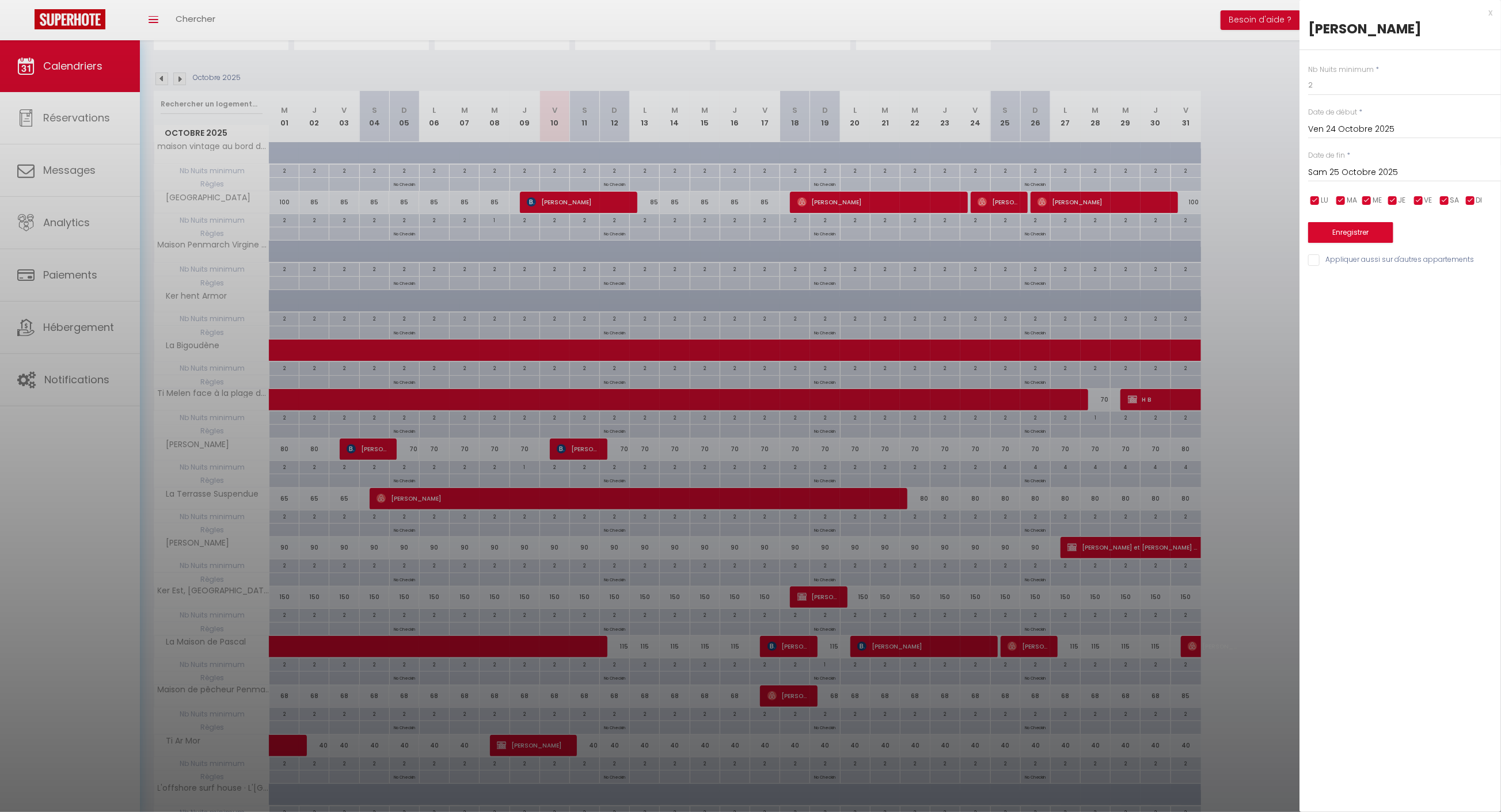
click at [1398, 170] on input "Sam 25 Octobre 2025" at bounding box center [1404, 172] width 193 height 15
click at [1461, 192] on span ">" at bounding box center [1468, 192] width 25 height 23
click at [1465, 260] on span "8" at bounding box center [1468, 261] width 25 height 23
type input "Sam 08 Novembre 2025"
click at [1265, 92] on body "🟢 Des questions ou besoin d'assistance pour la migration AirBnB? Prenez rdv >>>…" at bounding box center [750, 461] width 1501 height 1037
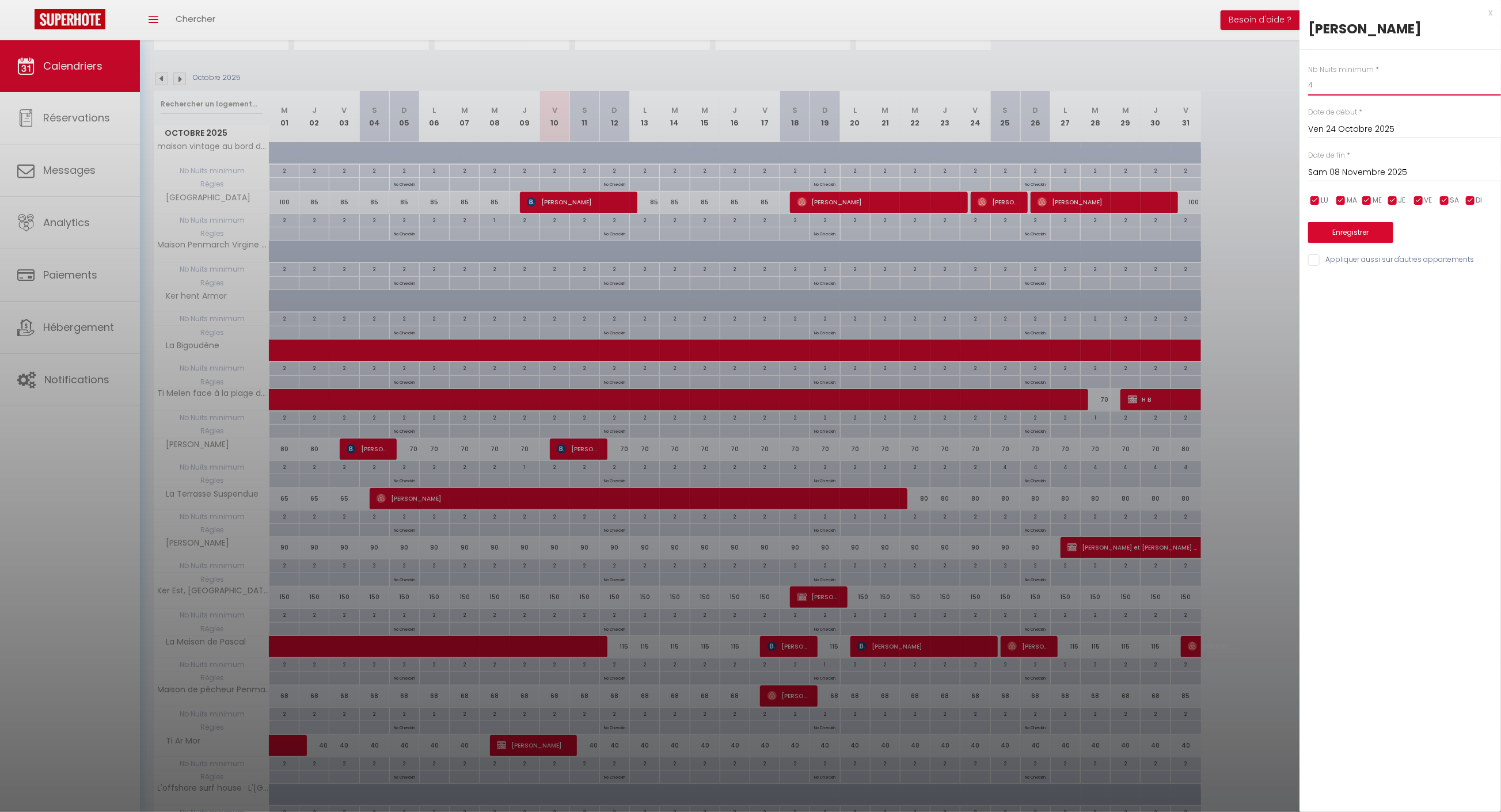
type input "4"
click at [1371, 263] on input "Appliquer aussi sur d'autres appartements" at bounding box center [1404, 260] width 193 height 11
checkbox input "true"
click at [1373, 235] on button "Enregistrer" at bounding box center [1350, 232] width 85 height 21
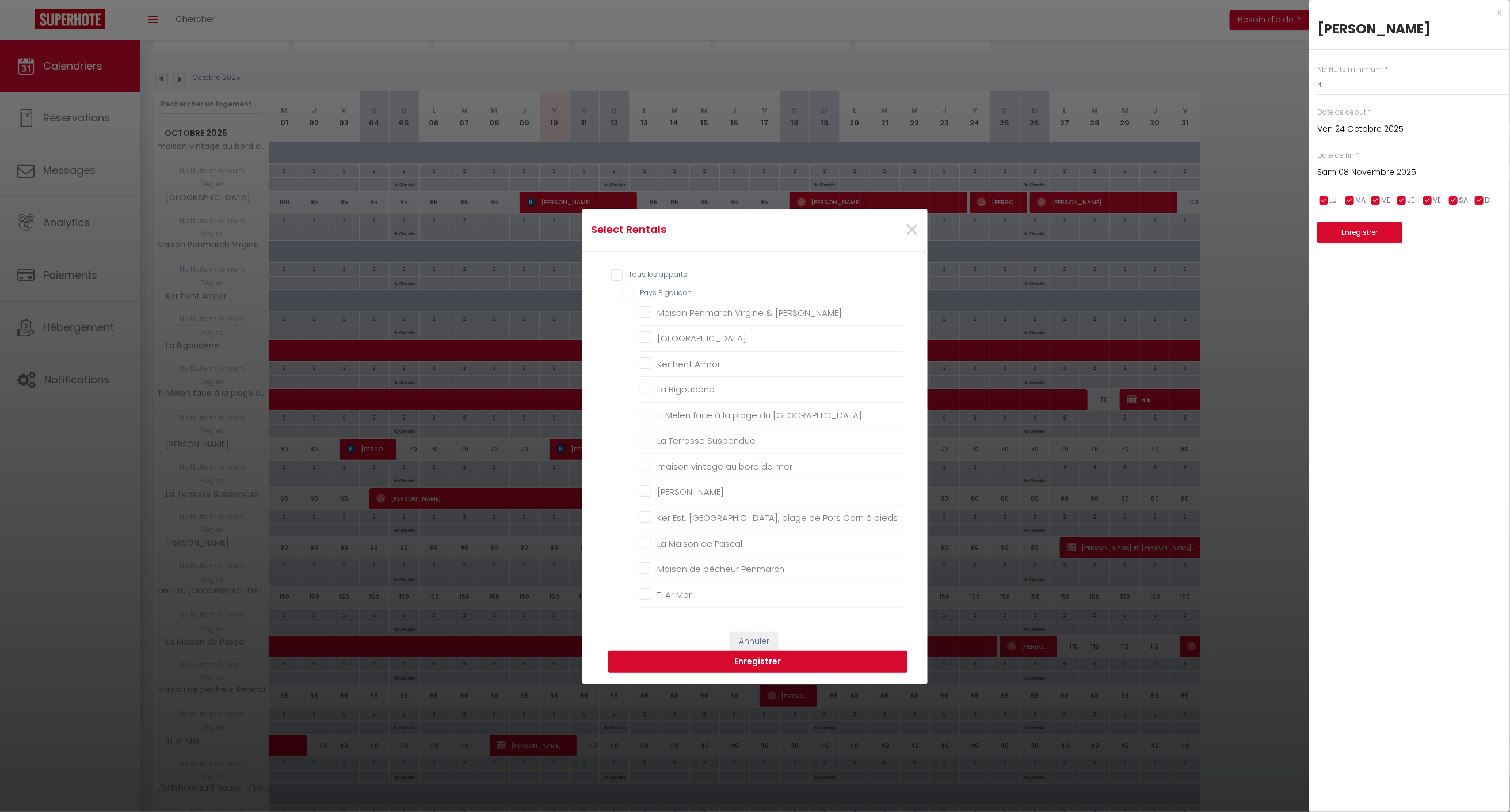
click at [626, 298] on Bigouden "Pays Bigouden" at bounding box center [764, 293] width 282 height 11
checkbox Bigouden "true"
checkbox Alain "true"
checkbox Dunes "true"
checkbox Armor "true"
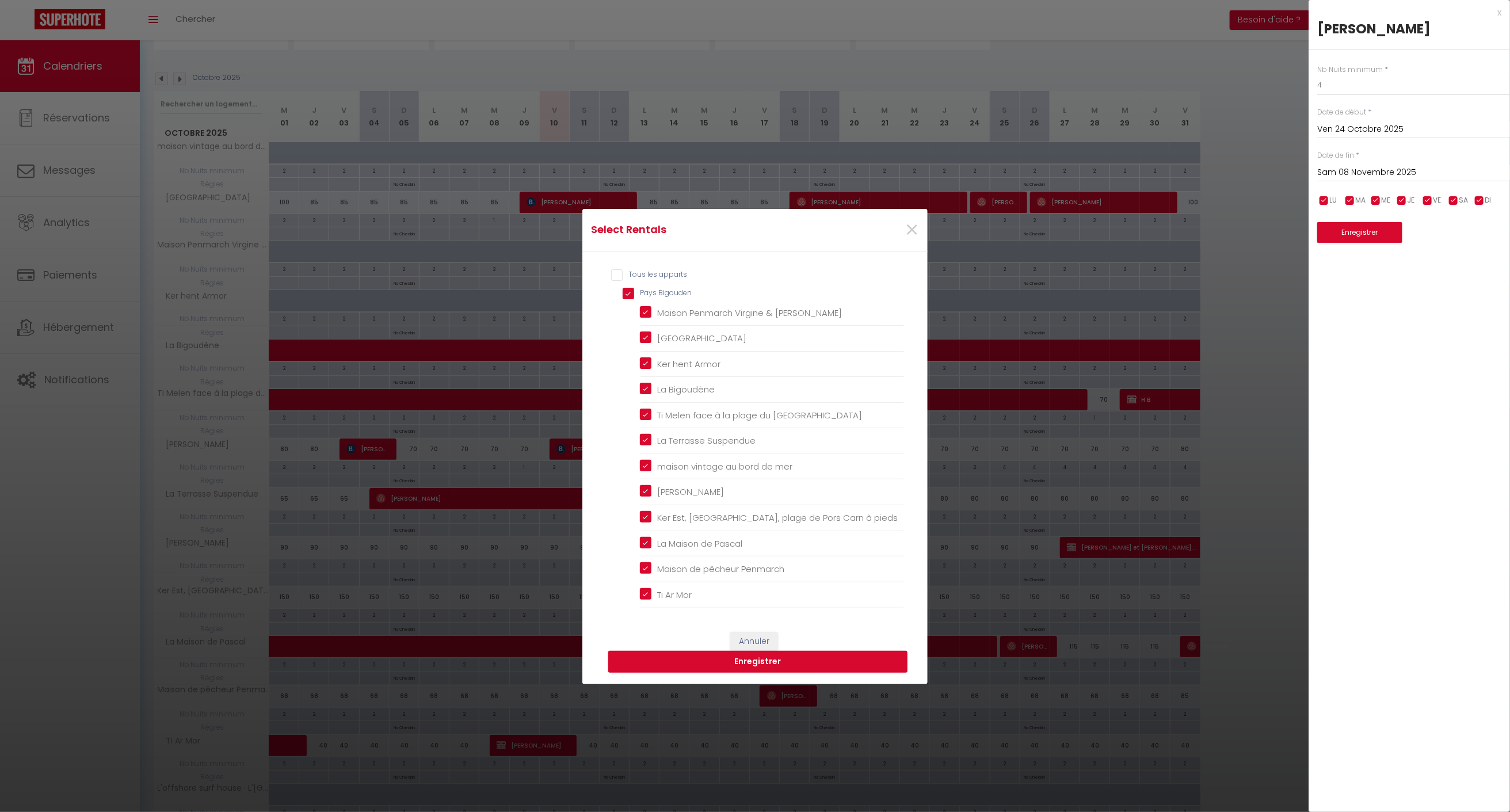
checkbox Bigoudène "true"
checkbox Lodonnec "true"
checkbox Suspendue "true"
checkbox mer "true"
checkbox mimi "true"
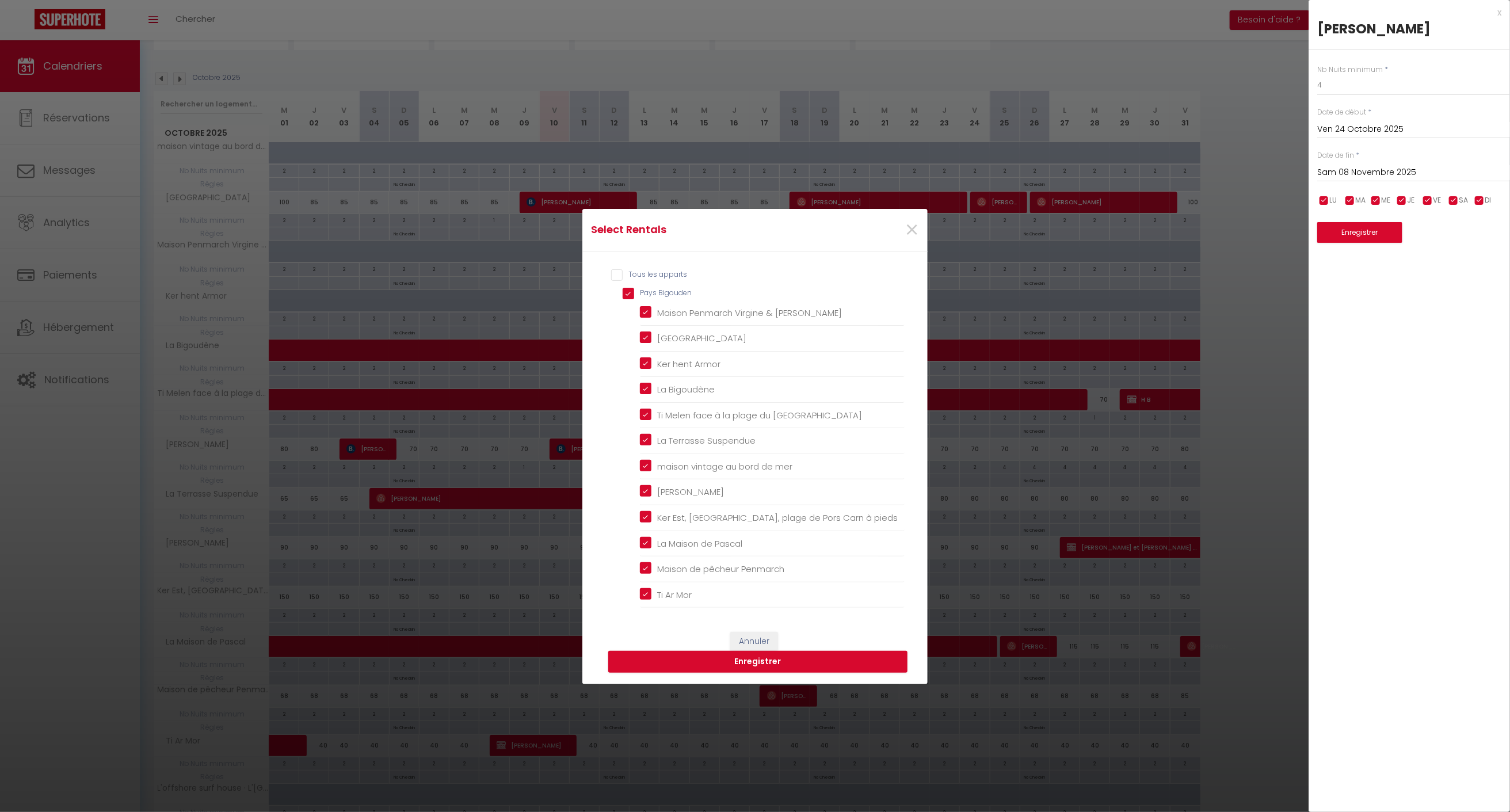
checkbox pieds "true"
checkbox Pascal "true"
checkbox Penmarch "true"
checkbox Mor "true"
checkbox Beach "true"
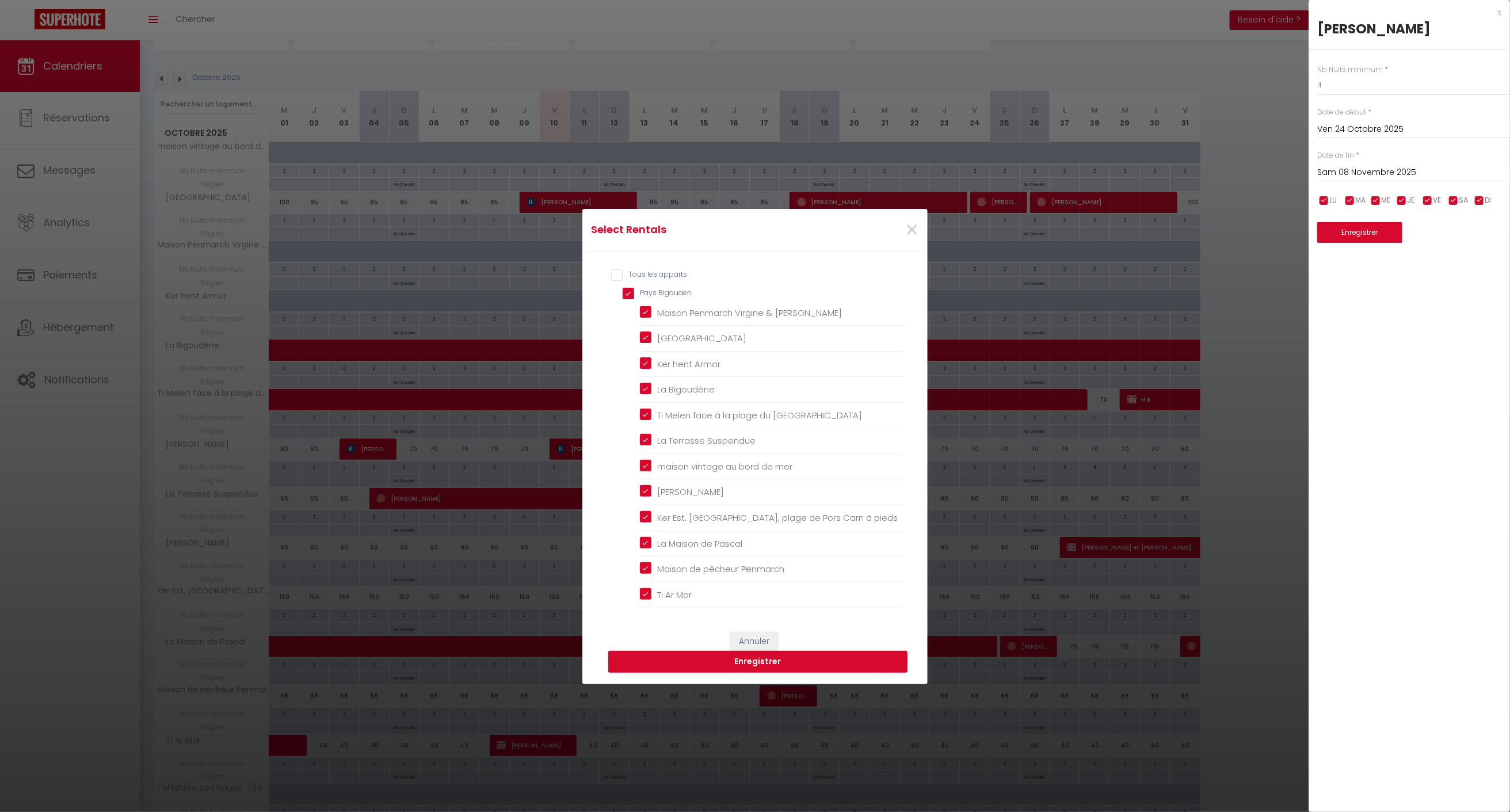
checkbox input "true"
checkbox loctudy "true"
checkbox Douarnenez "false"
checkbox Régine "false"
checkbox Audierne "false"
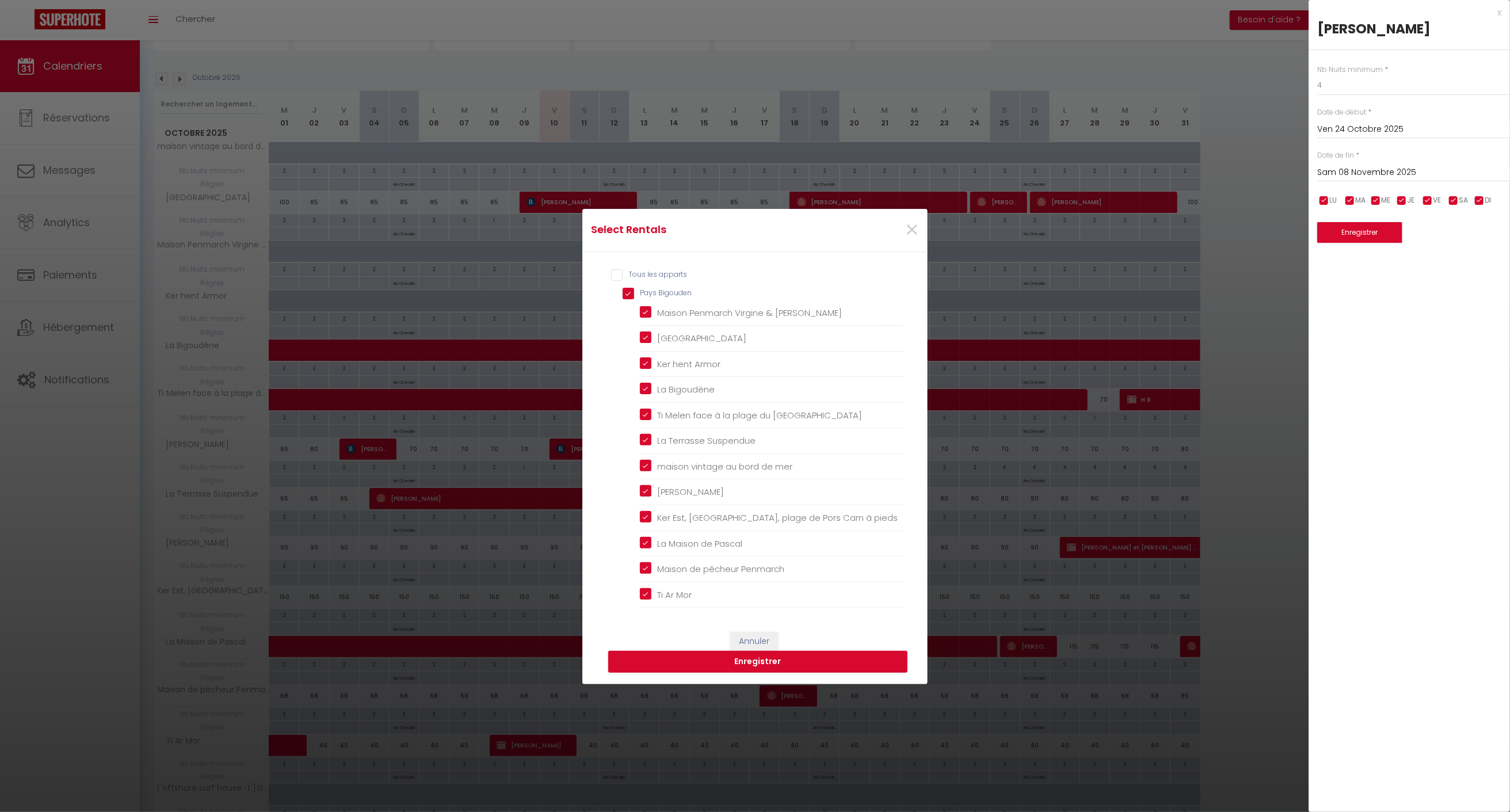
checkbox input "false"
checkbox coin "false"
checkbox Maryl\'Ys "false"
checkbox d\'Audierne "false"
checkbox belgoudène "false"
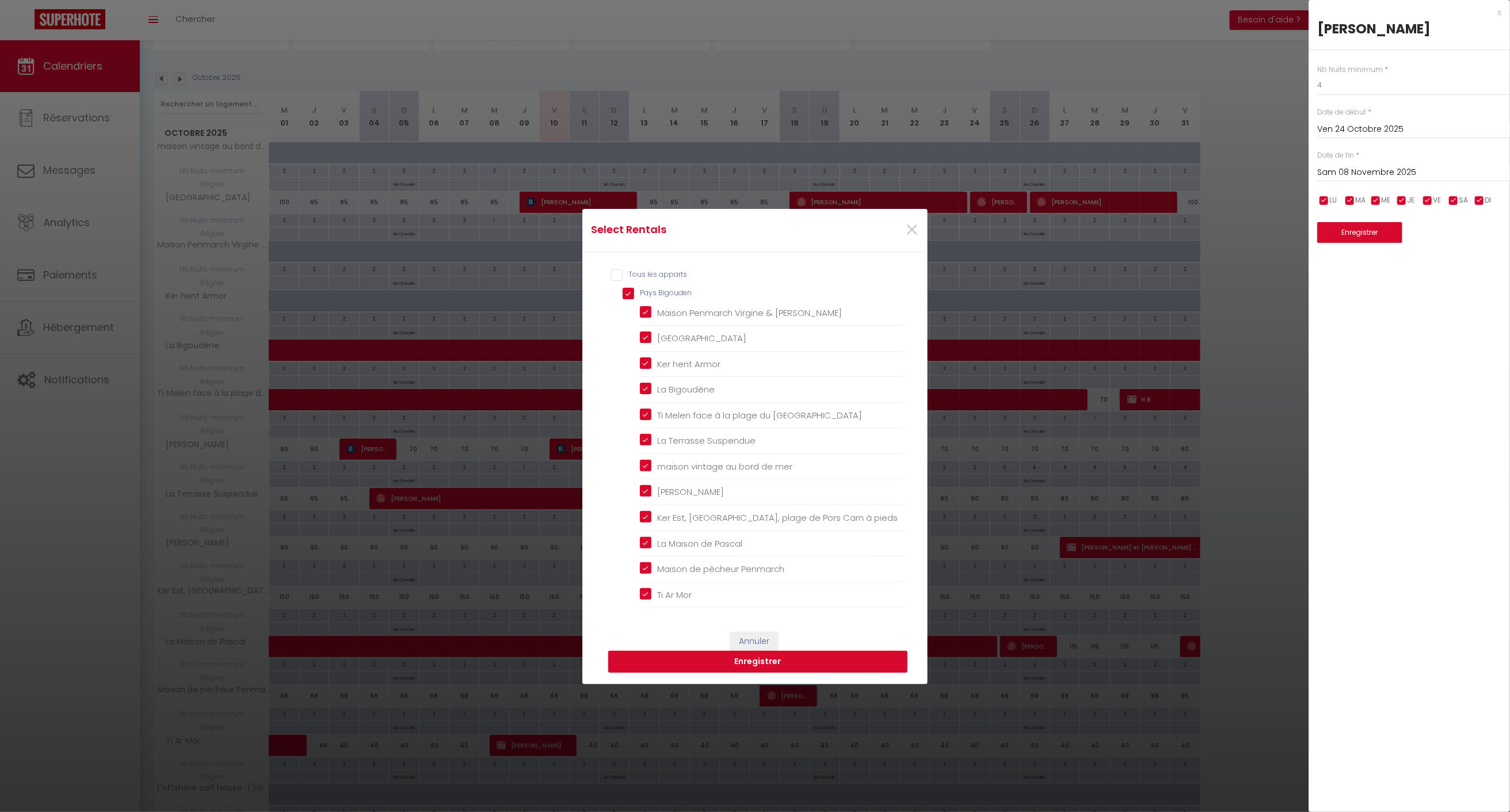
checkbox Domovoï "false"
checkbox Bihan "false"
checkbox Quimper "false"
checkbox input "false"
checkbox blanche "false"
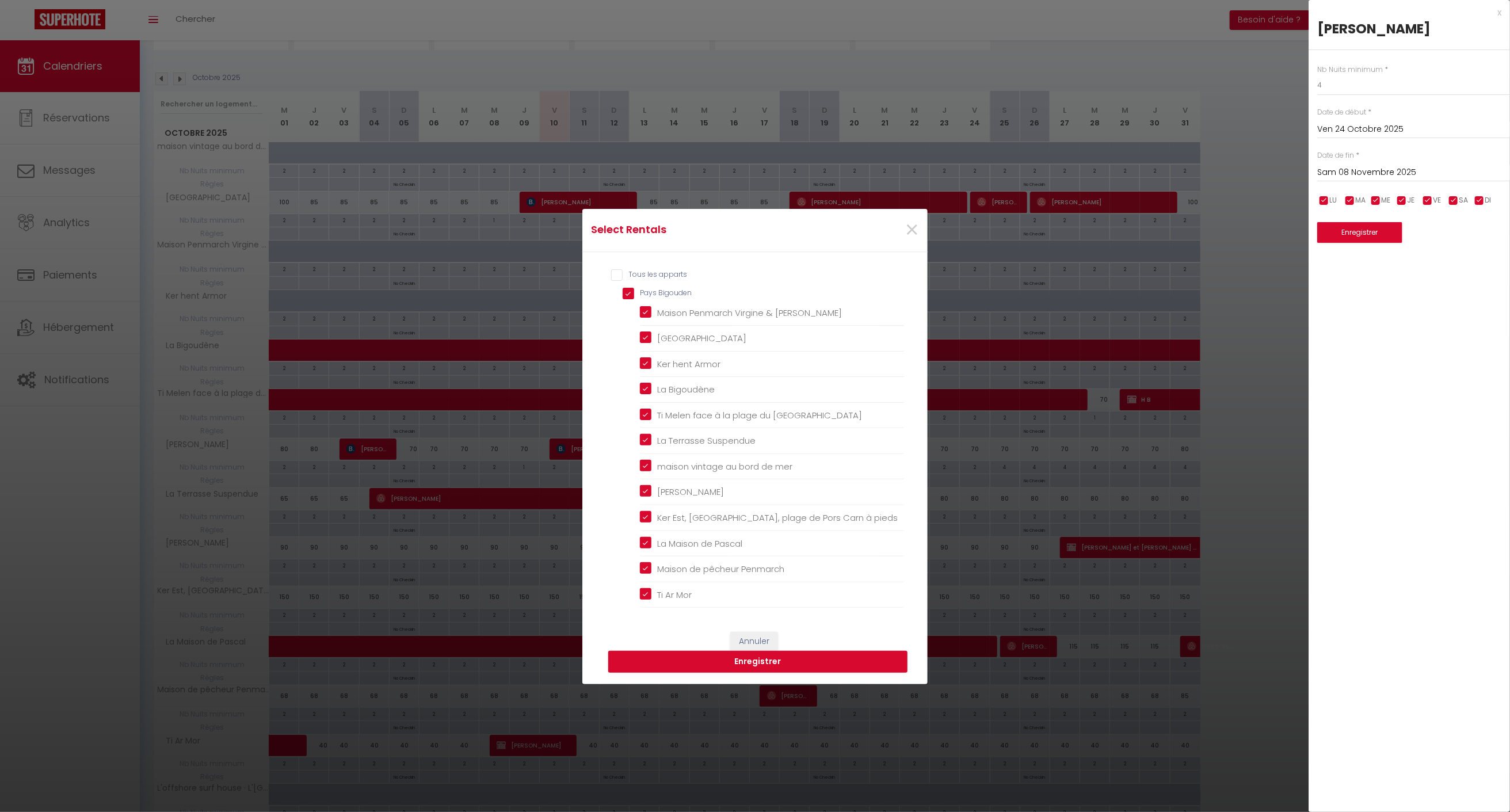
checkbox centre "false"
checkbox panoramique "false"
checkbox Langoz "false"
checkbox Lodonnec "false"
checkbox ville "false"
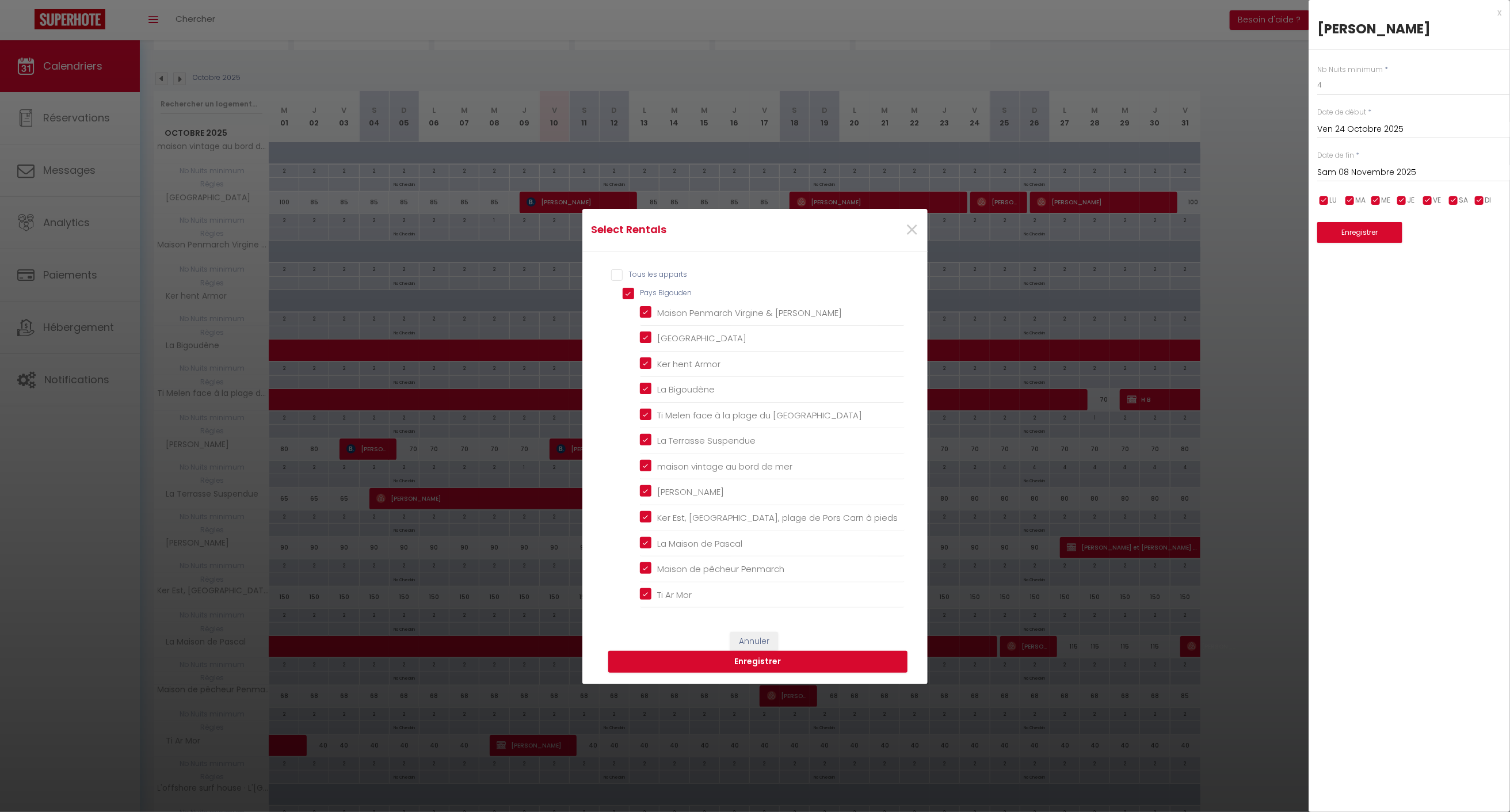
checkbox Kelen "false"
checkbox Montagne "false"
checkbox input "false"
checkbox 00019 "false"
checkbox Bénodet "false"
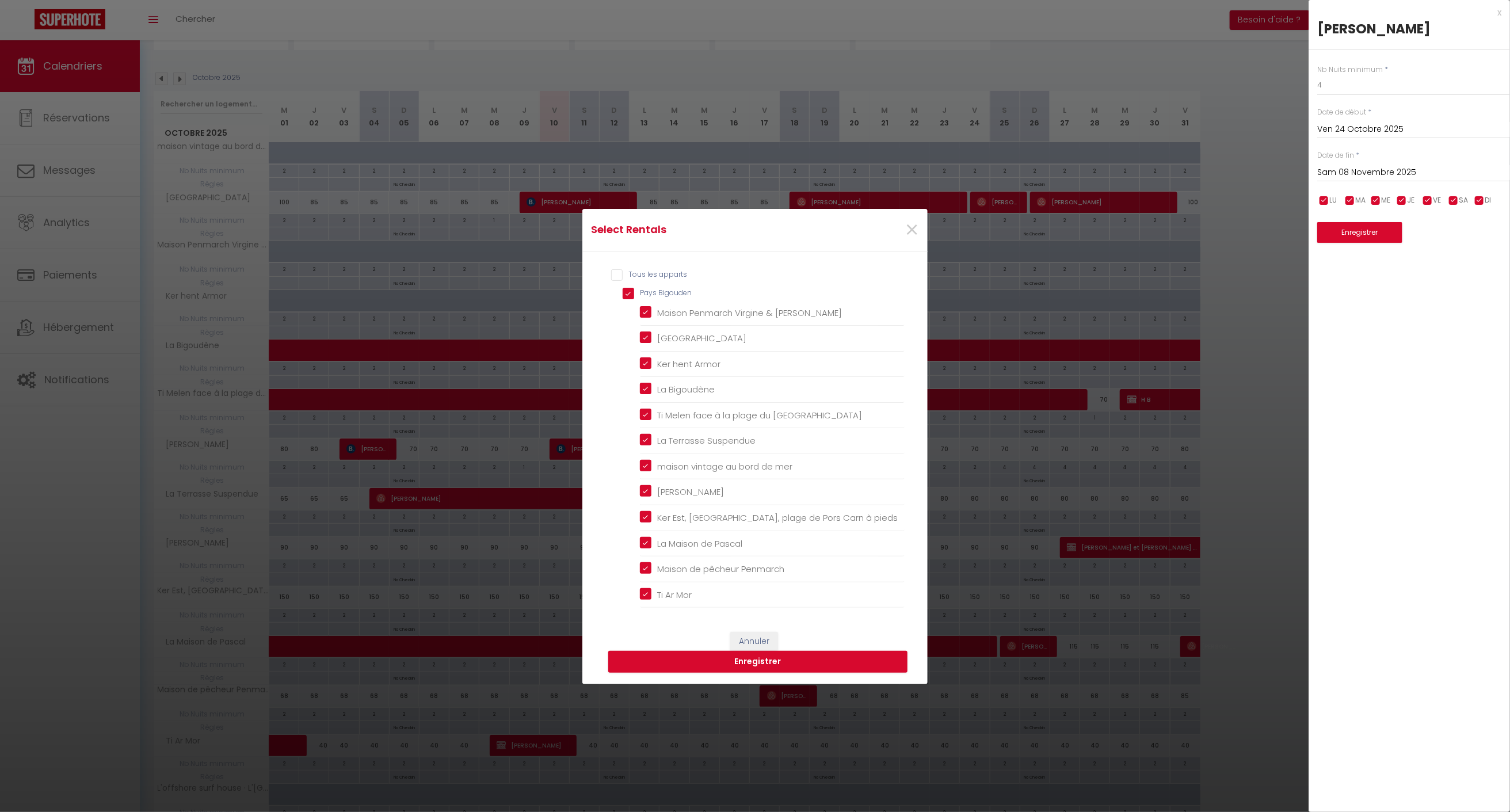
checkbox Bénodet "false"
checkbox Laurence "false"
checkbox input "false"
checkbox Marine "false"
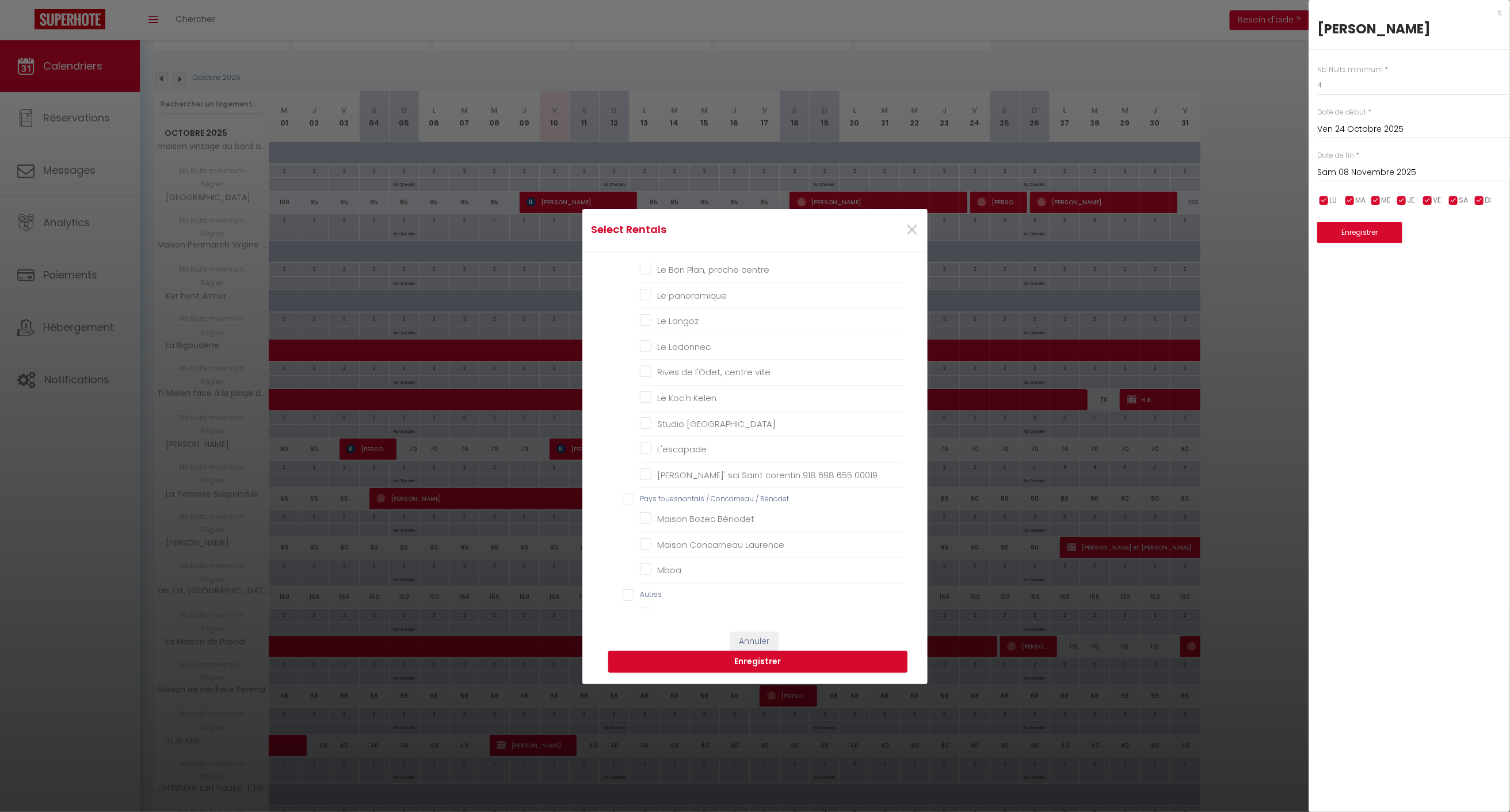
scroll to position [764, 0]
click at [644, 521] on Laurence "Maison Concarneau Laurence" at bounding box center [772, 526] width 265 height 11
checkbox Laurence "true"
checkbox Régine "false"
checkbox Audierne "false"
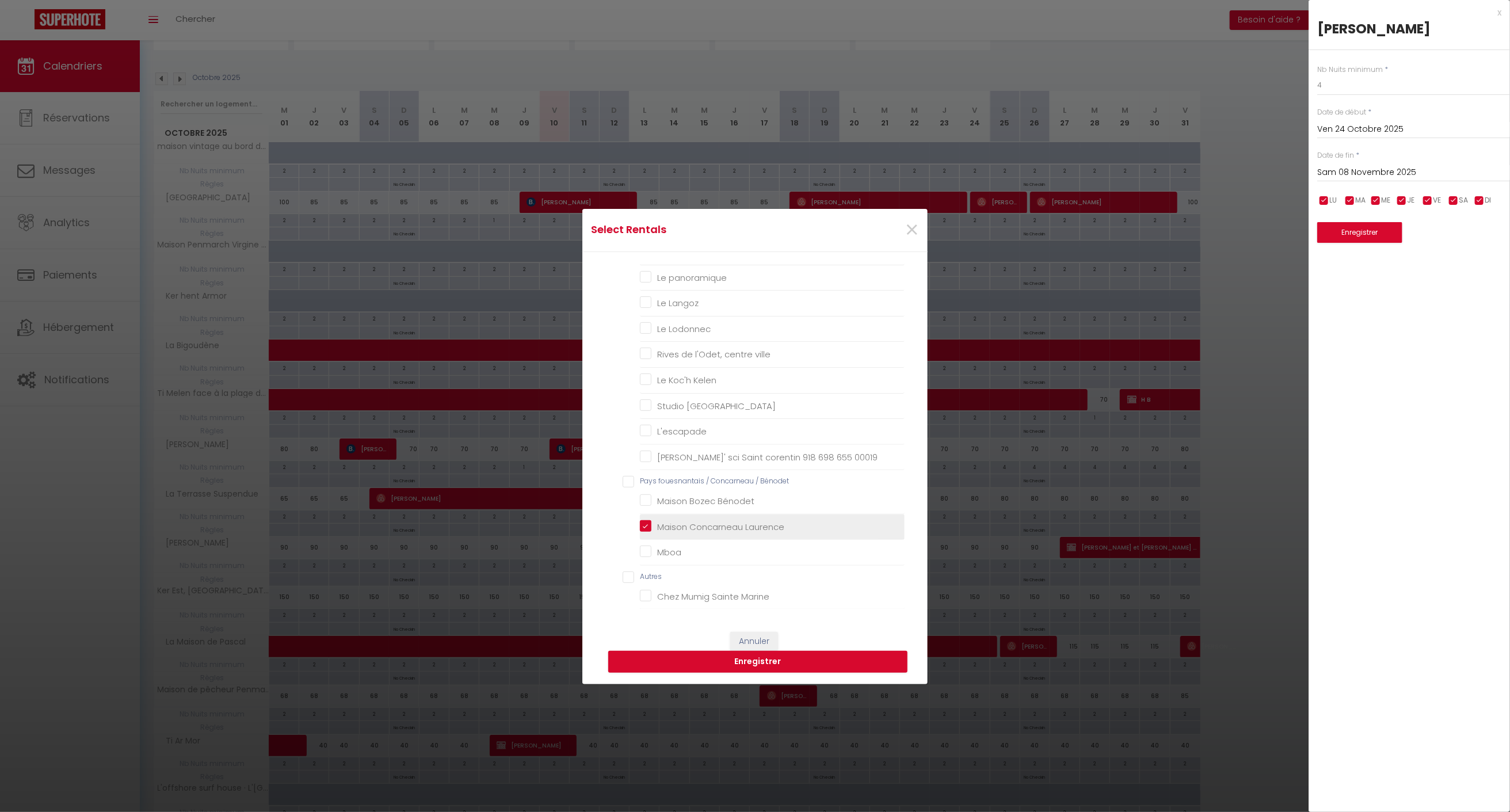
checkbox input "false"
checkbox coin "false"
checkbox Maryl\'Ys "false"
checkbox d\'Audierne "false"
checkbox belgoudène "false"
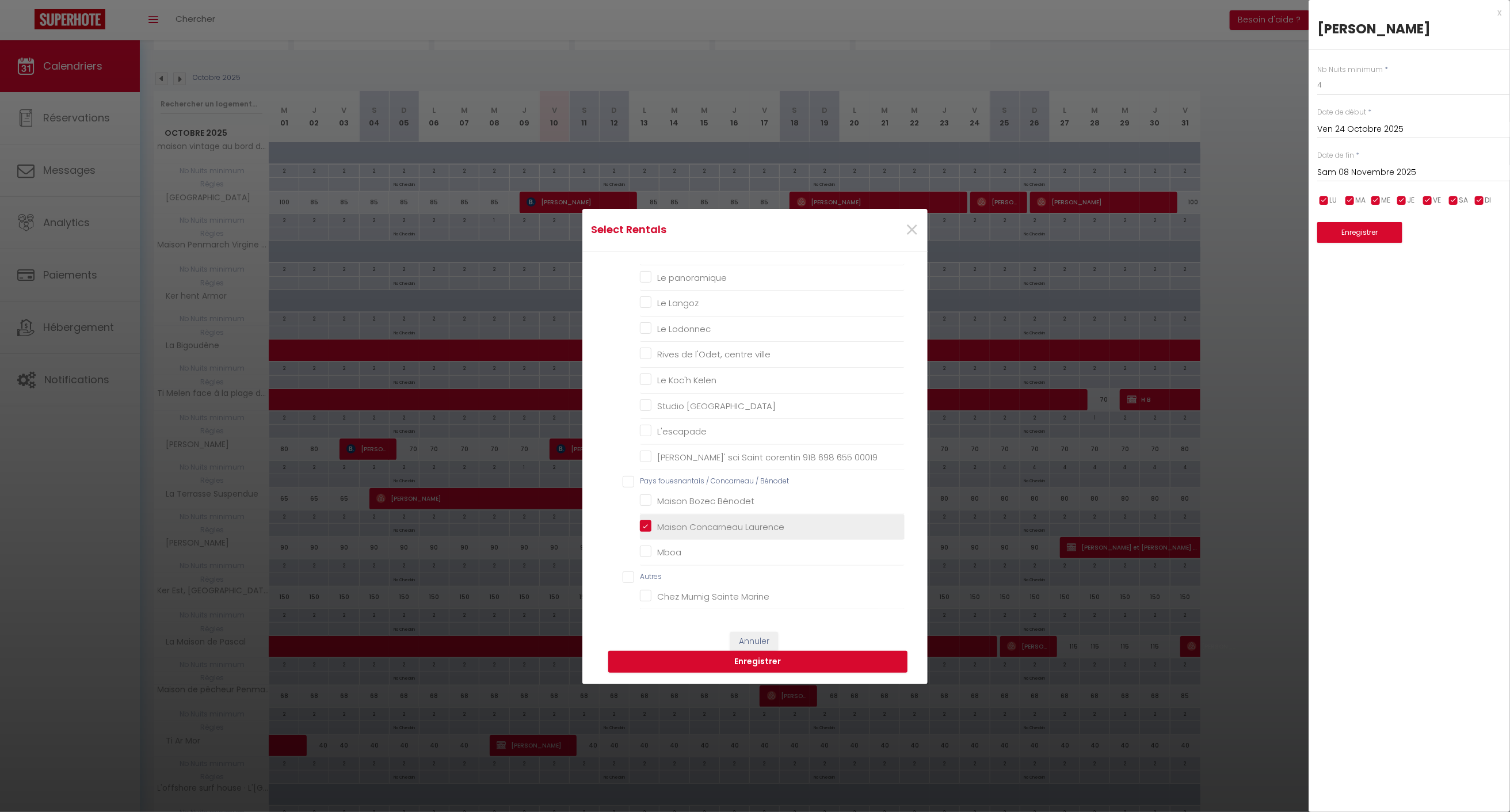
checkbox Domovoï "false"
checkbox Bihan "false"
checkbox input "false"
checkbox blanche "false"
checkbox centre "false"
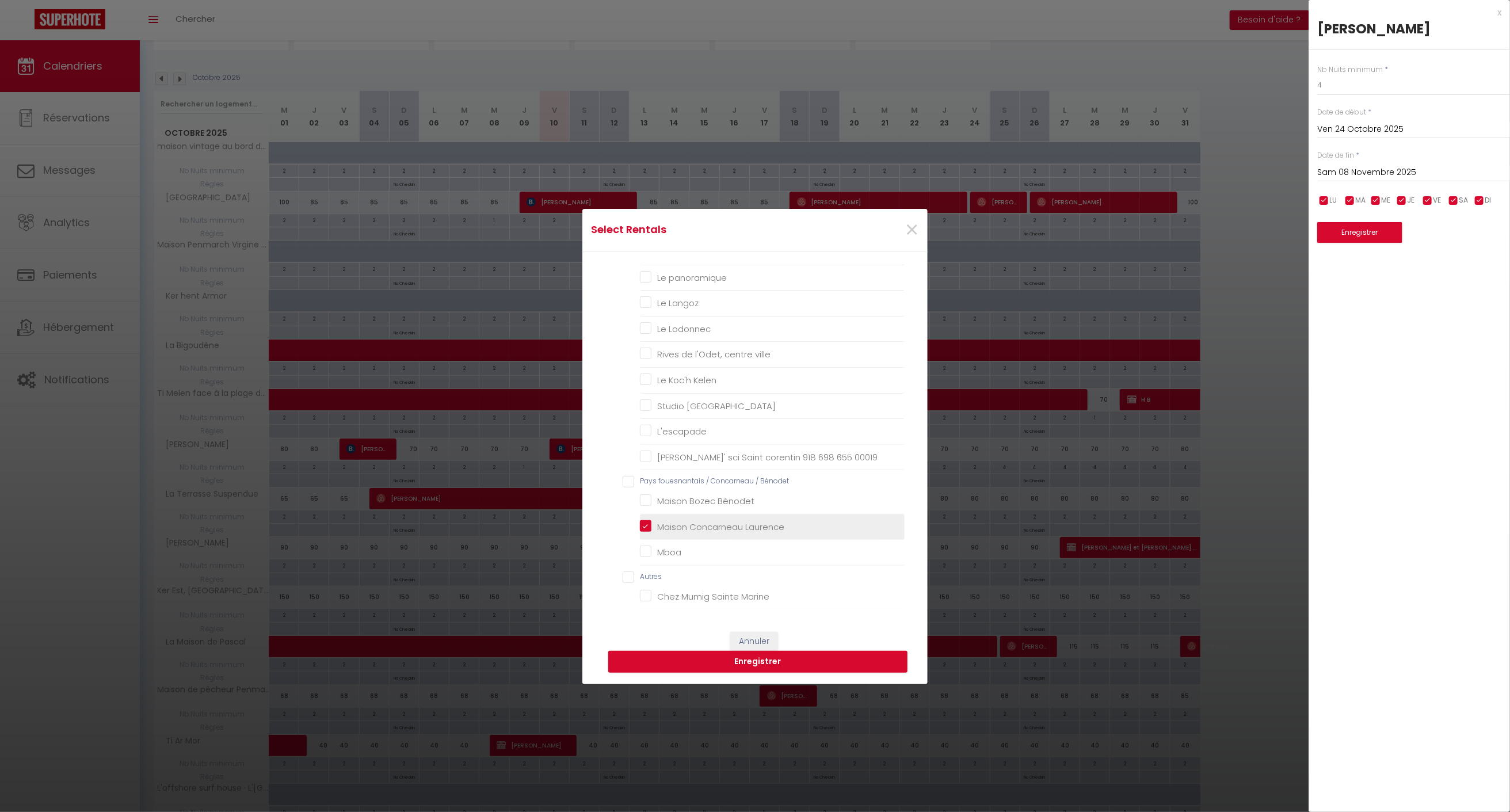
checkbox panoramique "false"
checkbox Langoz "false"
checkbox Lodonnec "false"
checkbox ville "false"
checkbox Kelen "false"
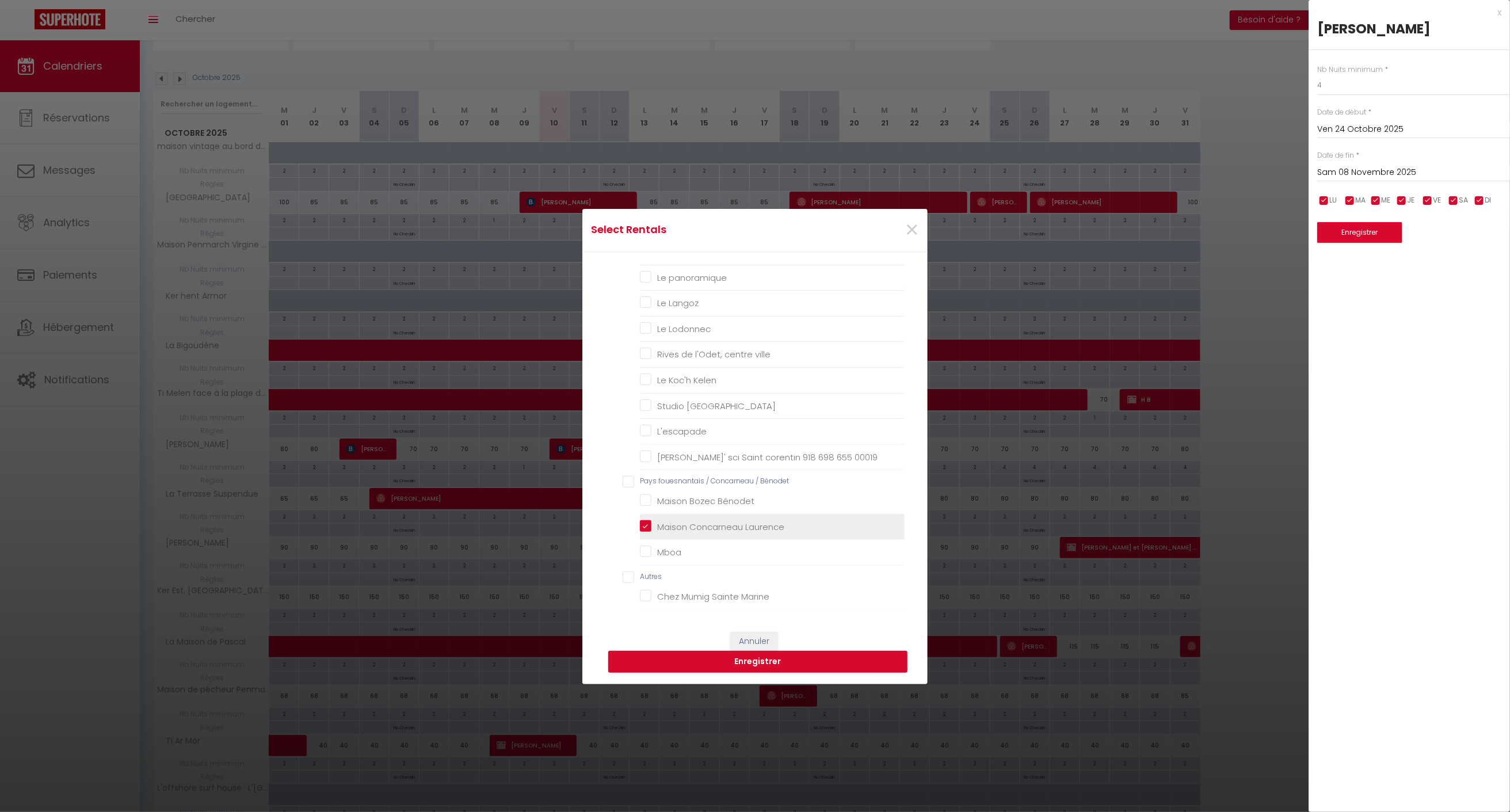
checkbox Montagne "false"
checkbox input "false"
checkbox 00019 "false"
checkbox Bénodet "false"
checkbox input "false"
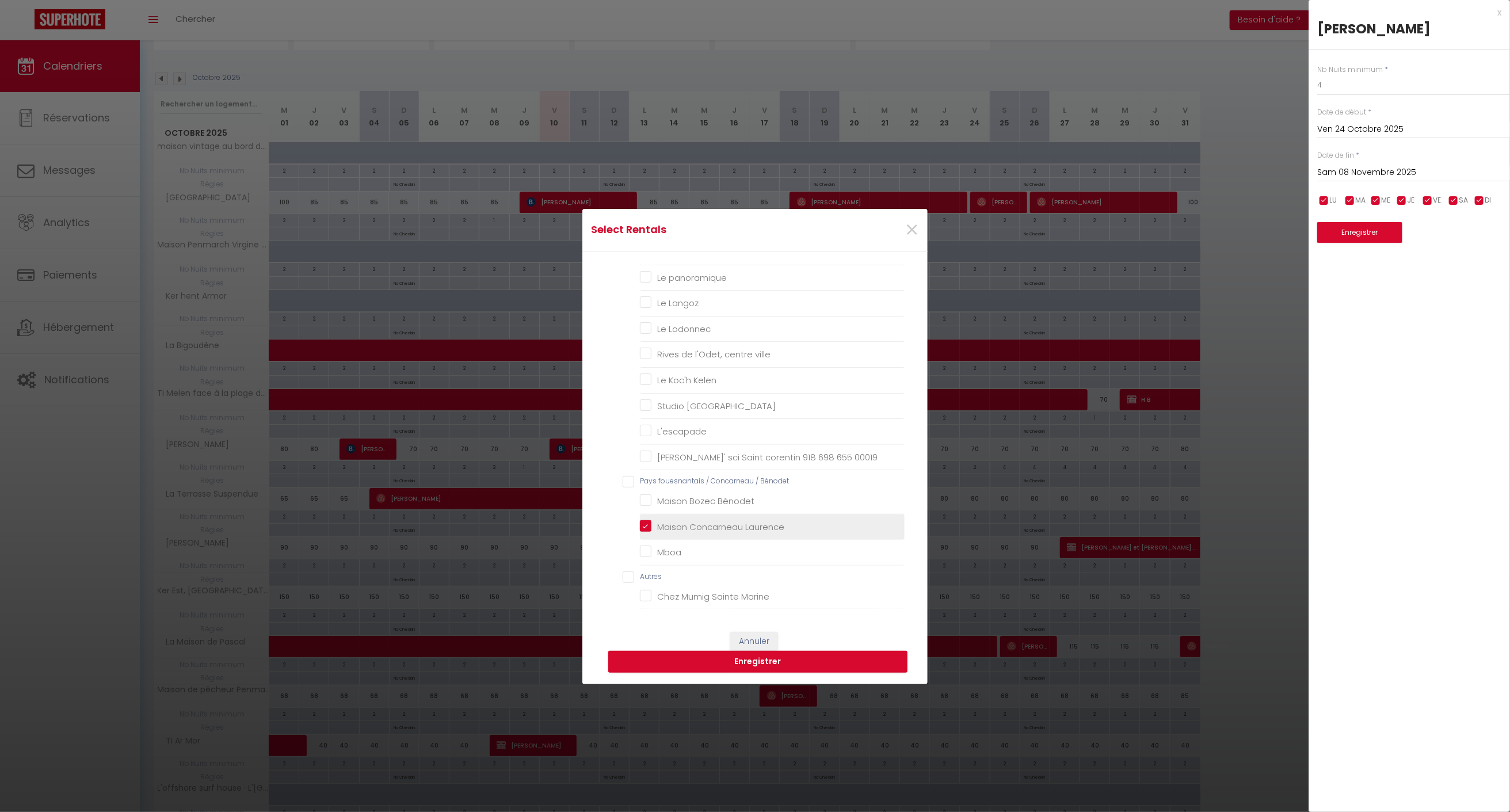
checkbox Marine "false"
click at [641, 548] on input "Mboa" at bounding box center [772, 552] width 265 height 11
checkbox input "true"
checkbox Régine "false"
checkbox Audierne "false"
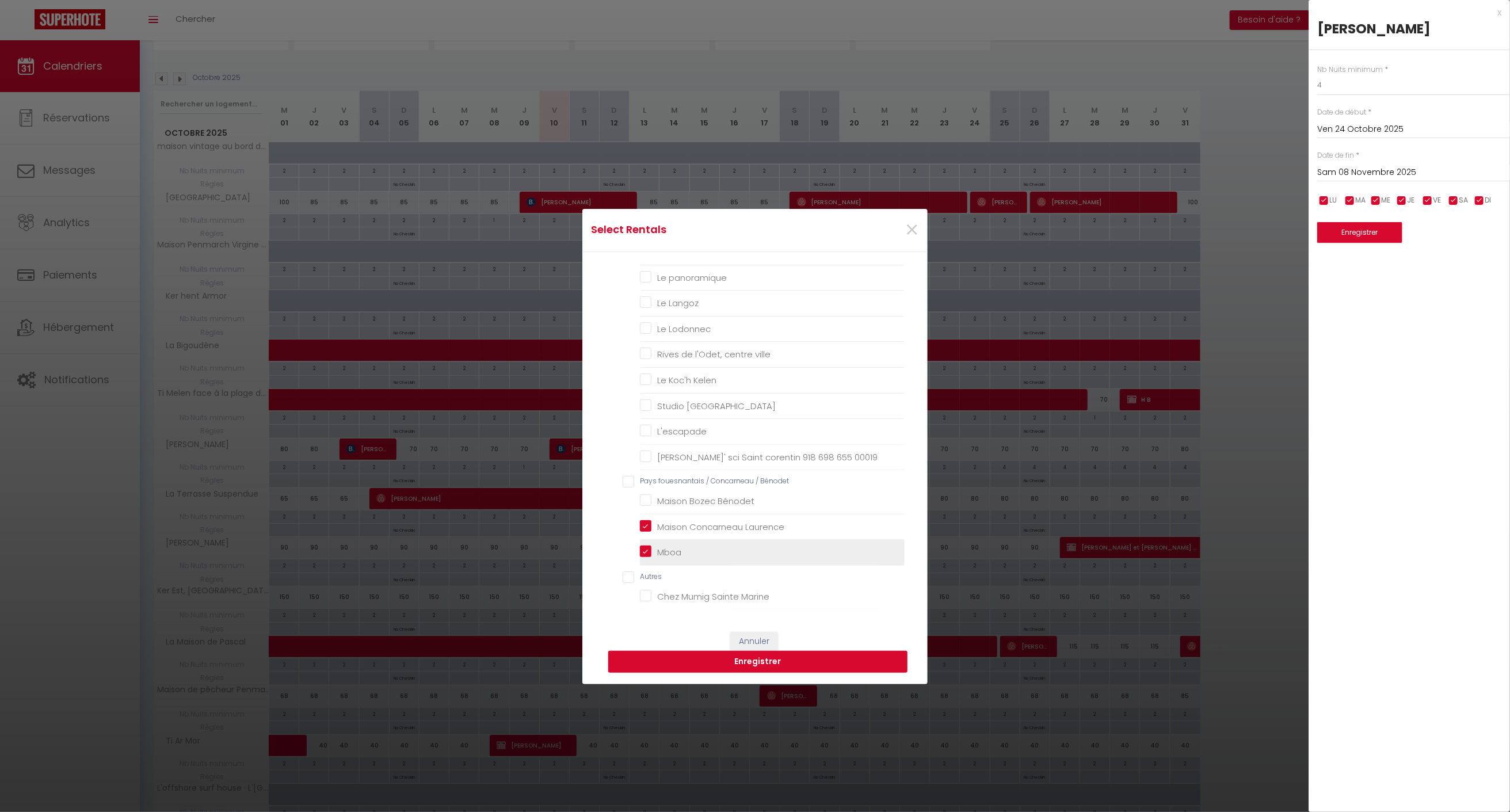
checkbox input "false"
checkbox coin "false"
checkbox Maryl\'Ys "false"
checkbox d\'Audierne "false"
checkbox belgoudène "false"
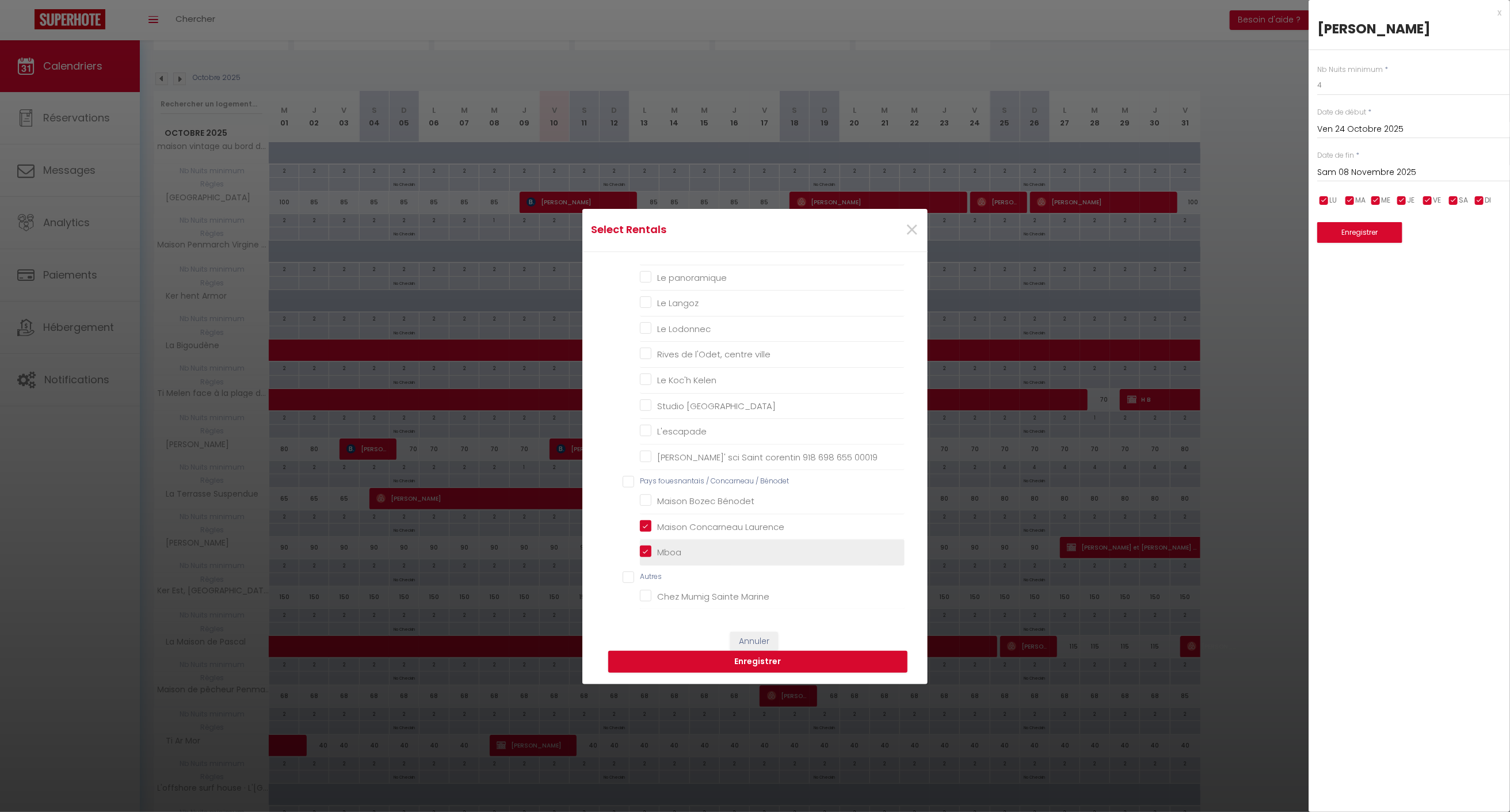
checkbox Domovoï "false"
checkbox Bihan "false"
checkbox input "false"
checkbox blanche "false"
checkbox centre "false"
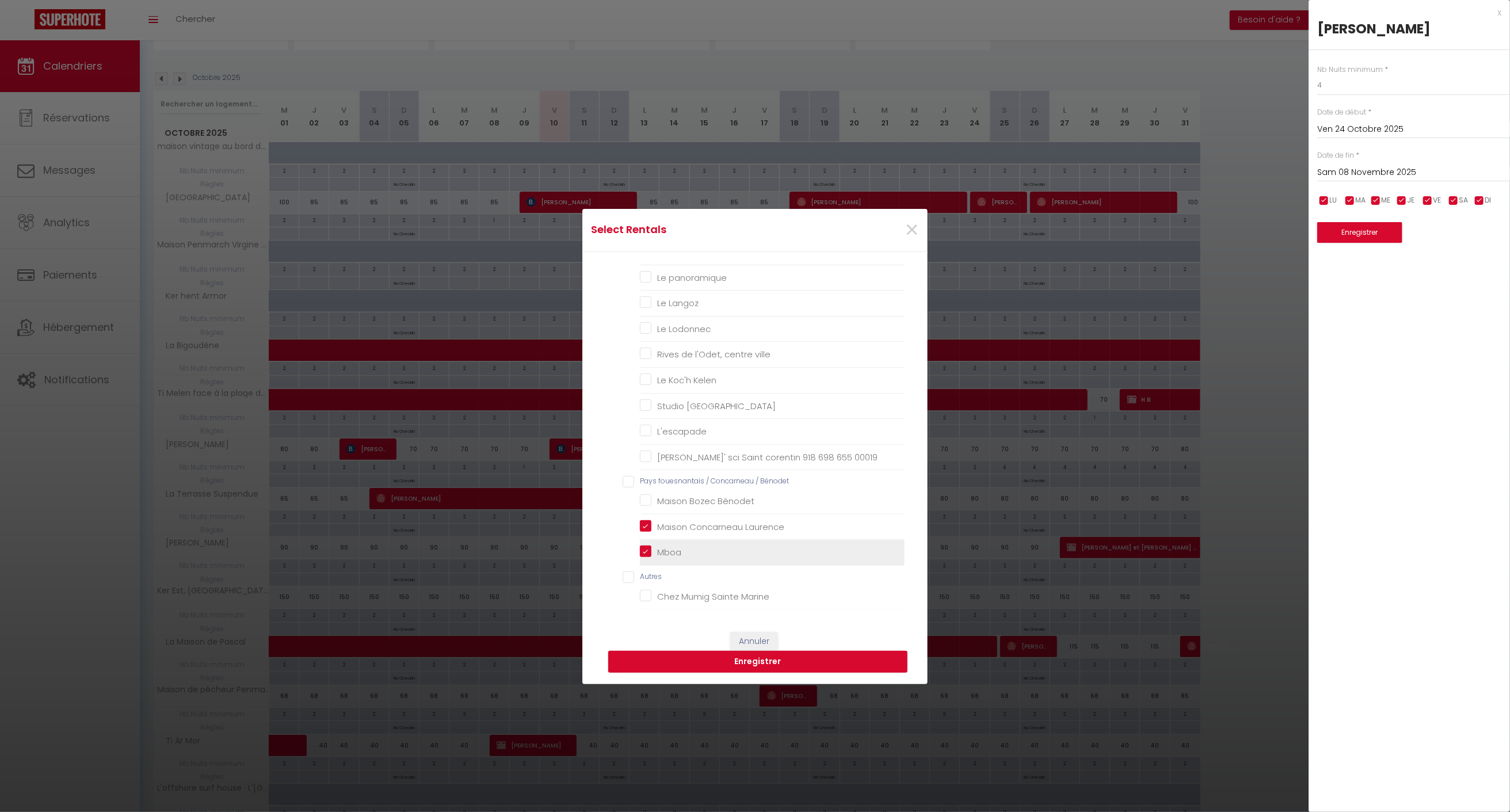
checkbox panoramique "false"
checkbox Langoz "false"
checkbox Lodonnec "false"
checkbox ville "false"
checkbox Kelen "false"
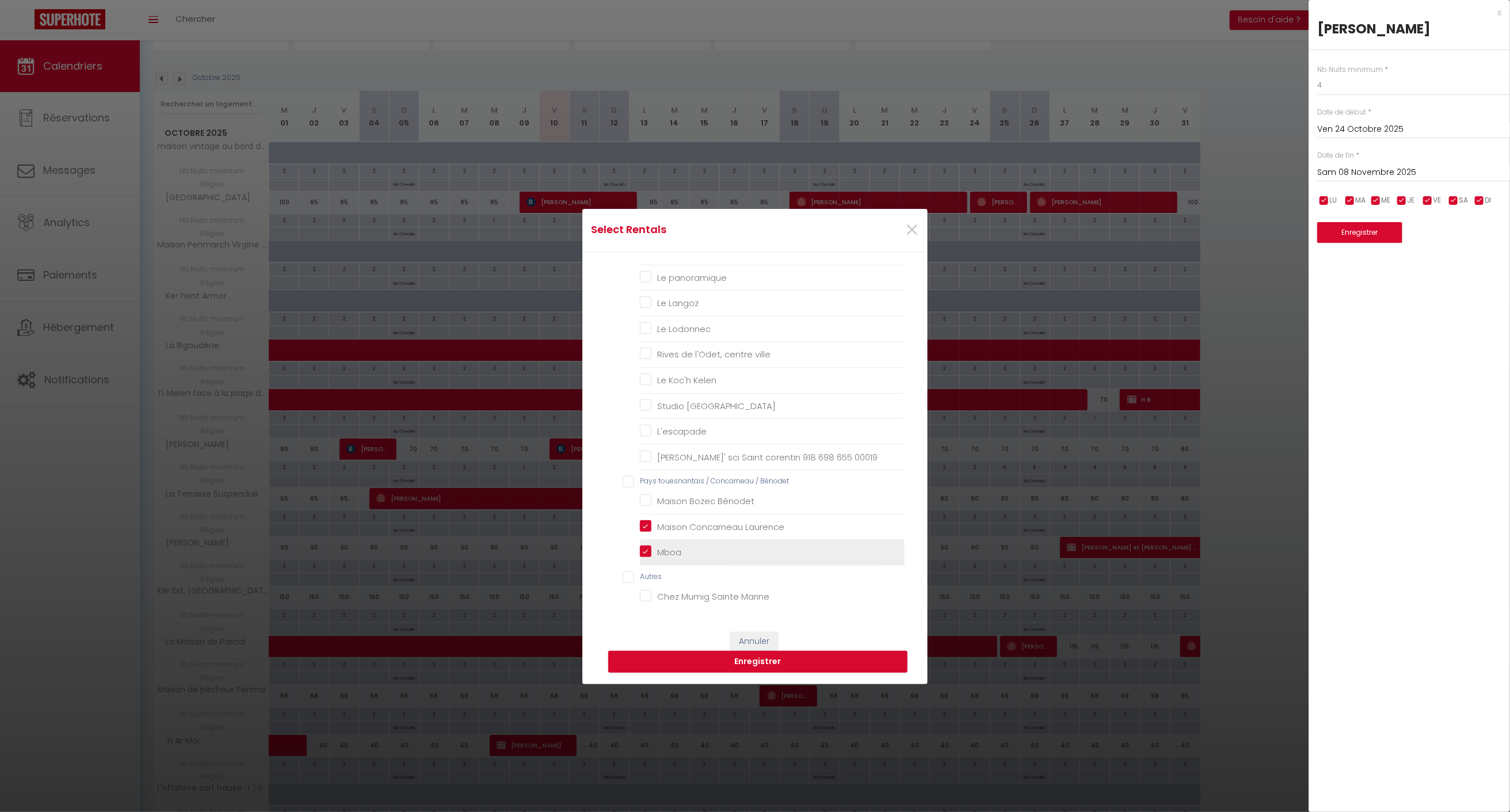
checkbox Montagne "false"
checkbox input "false"
checkbox 00019 "false"
checkbox Bénodet "false"
checkbox Marine "false"
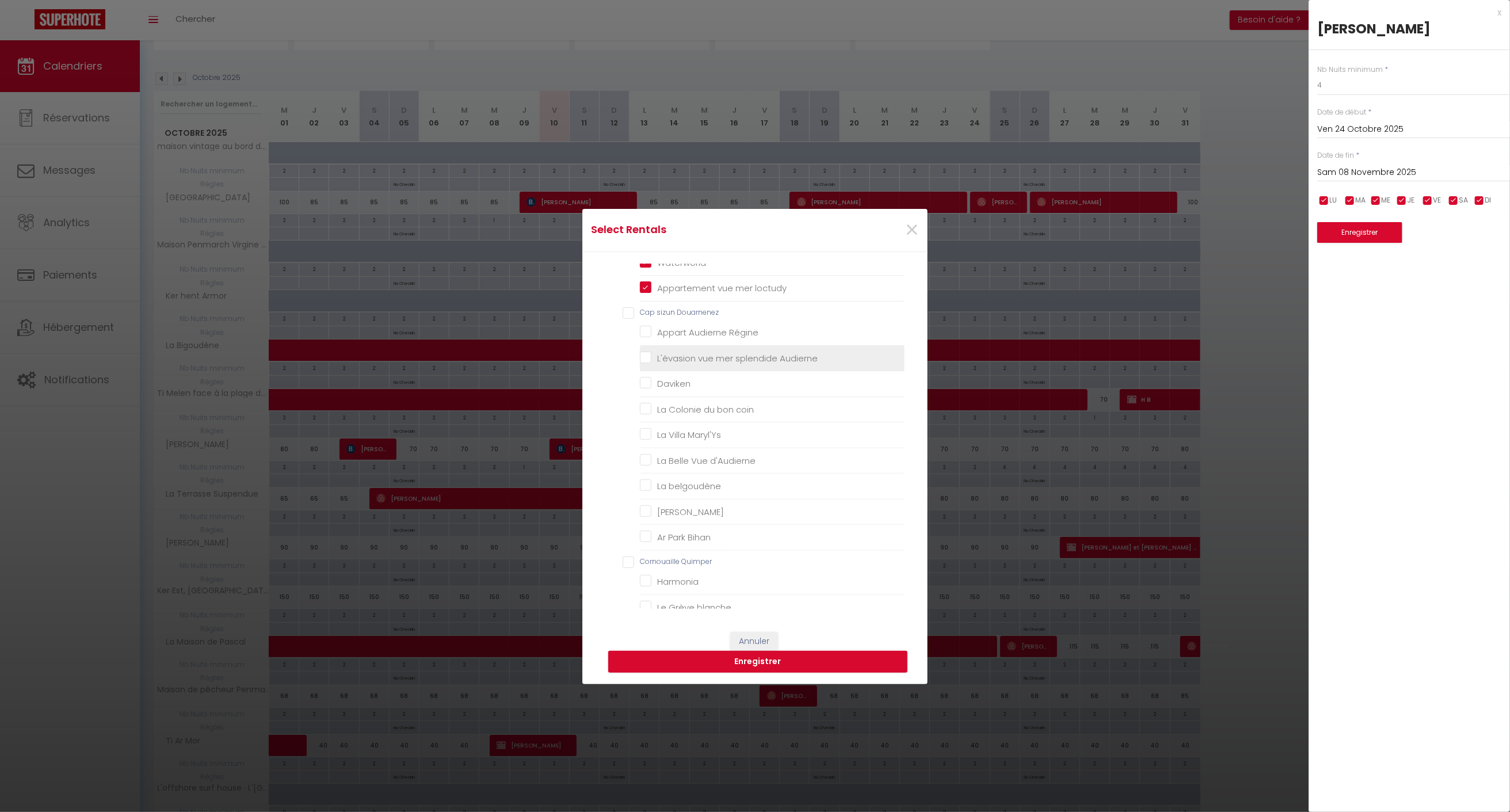
scroll to position [379, 0]
click at [623, 311] on Douarnenez "Cap sizun Douarnenez" at bounding box center [764, 317] width 282 height 11
checkbox Douarnenez "true"
checkbox Régine "true"
checkbox Audierne "true"
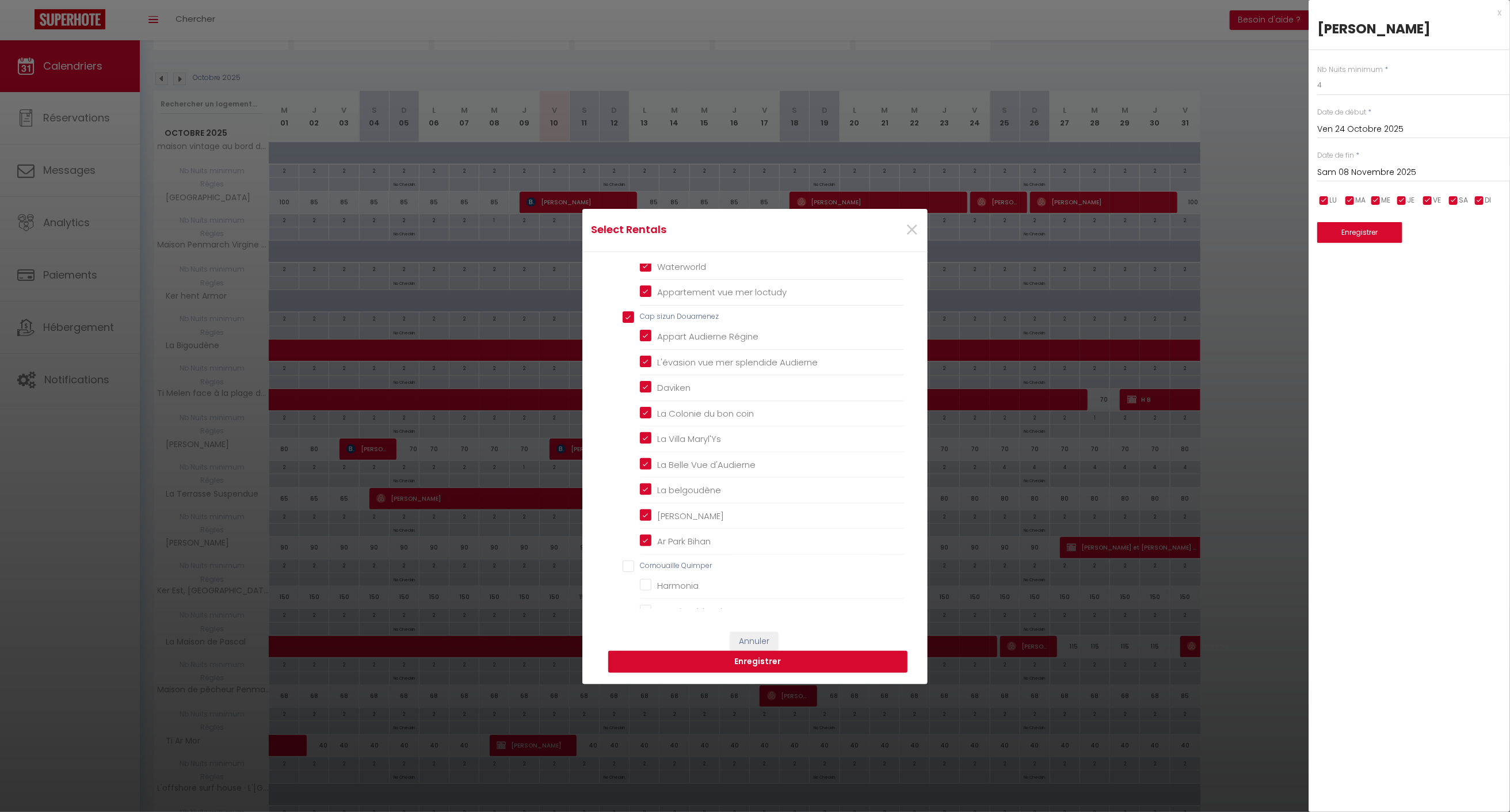
checkbox input "true"
checkbox coin "true"
checkbox Maryl\'Ys "true"
checkbox d\'Audierne "true"
checkbox belgoudène "true"
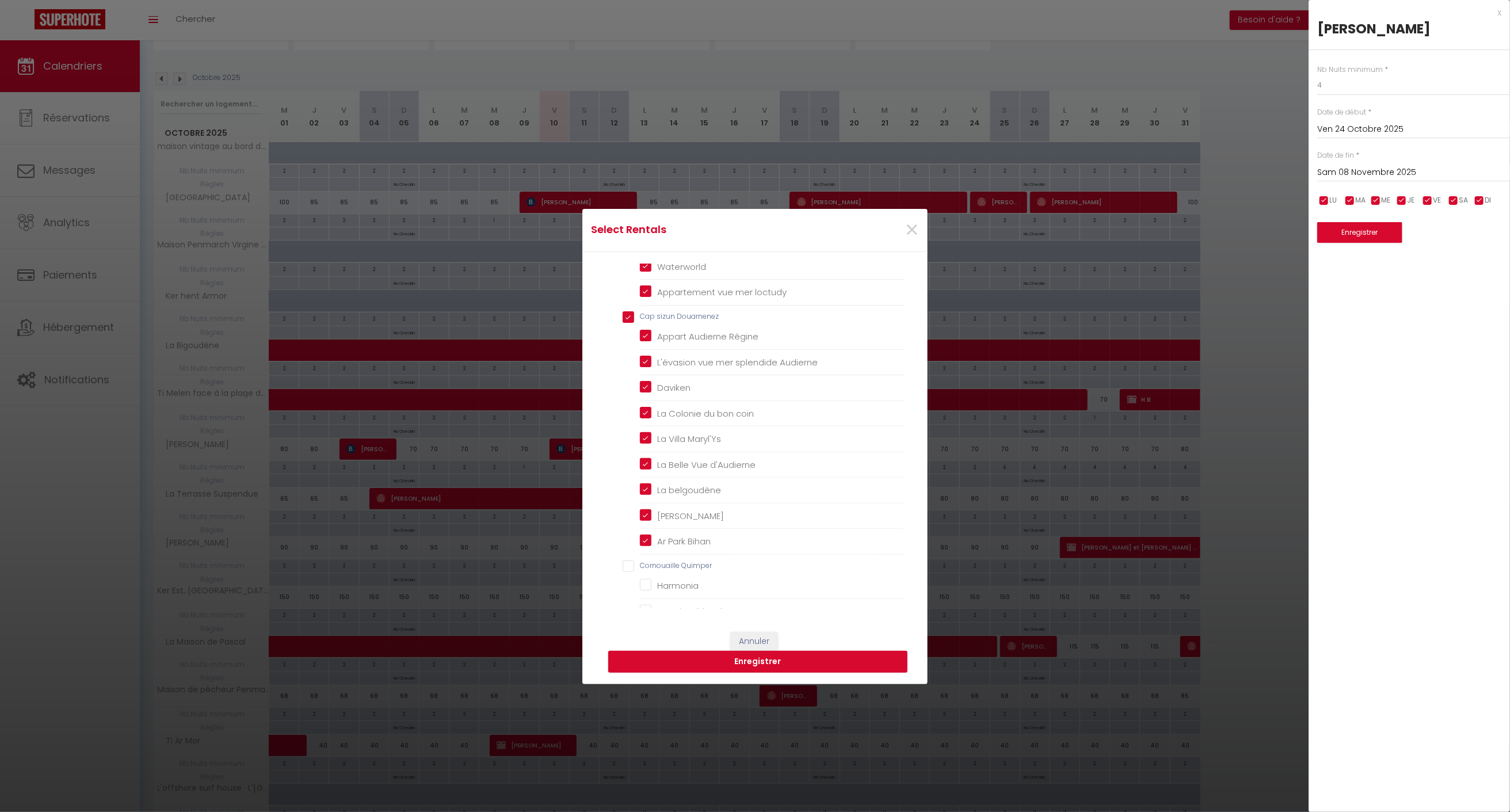
checkbox Domovoï "true"
checkbox Bihan "true"
checkbox input "false"
checkbox blanche "false"
checkbox centre "false"
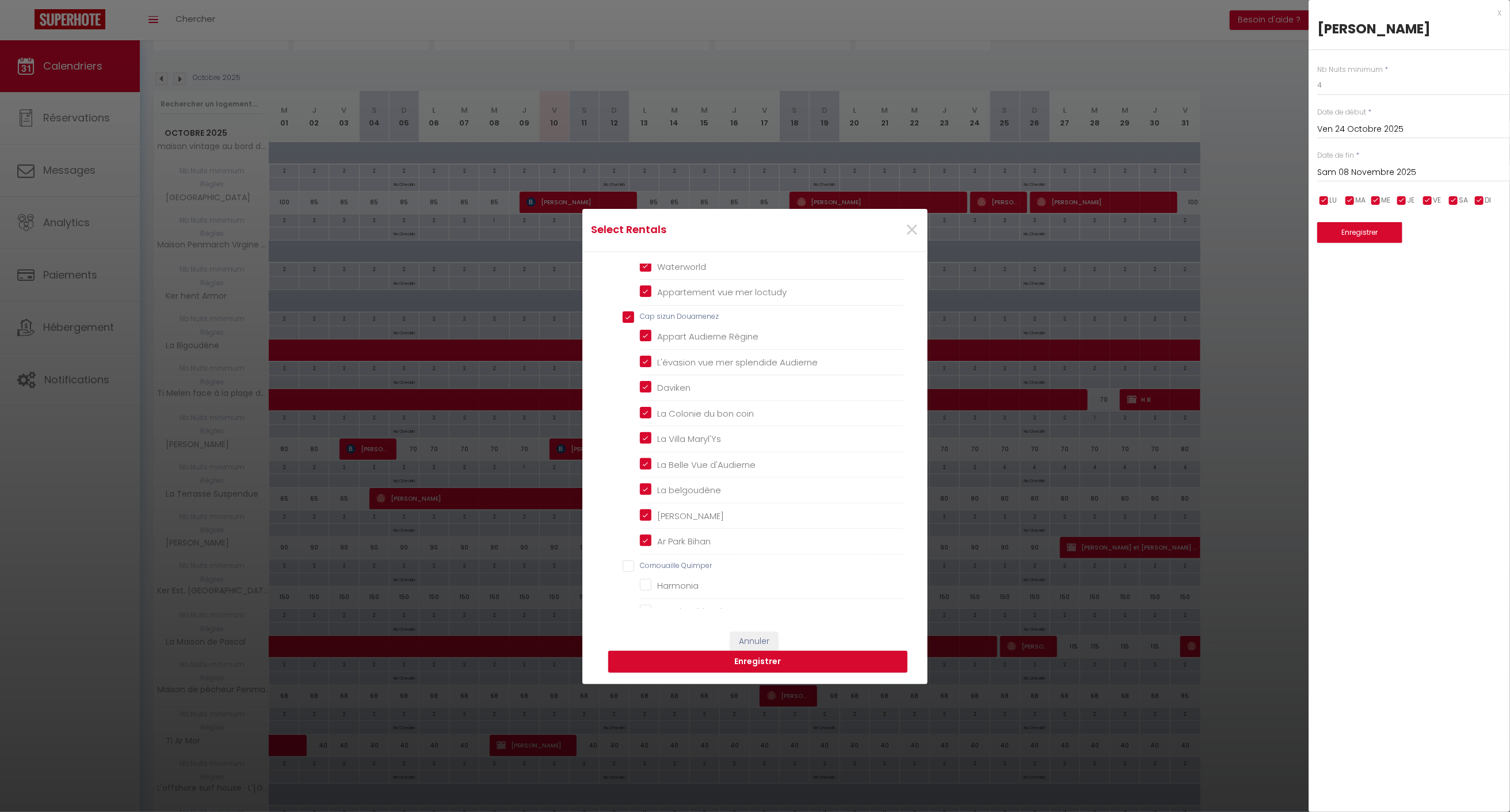
checkbox panoramique "false"
checkbox Langoz "false"
click at [725, 666] on button "Enregistrer" at bounding box center [758, 661] width 299 height 22
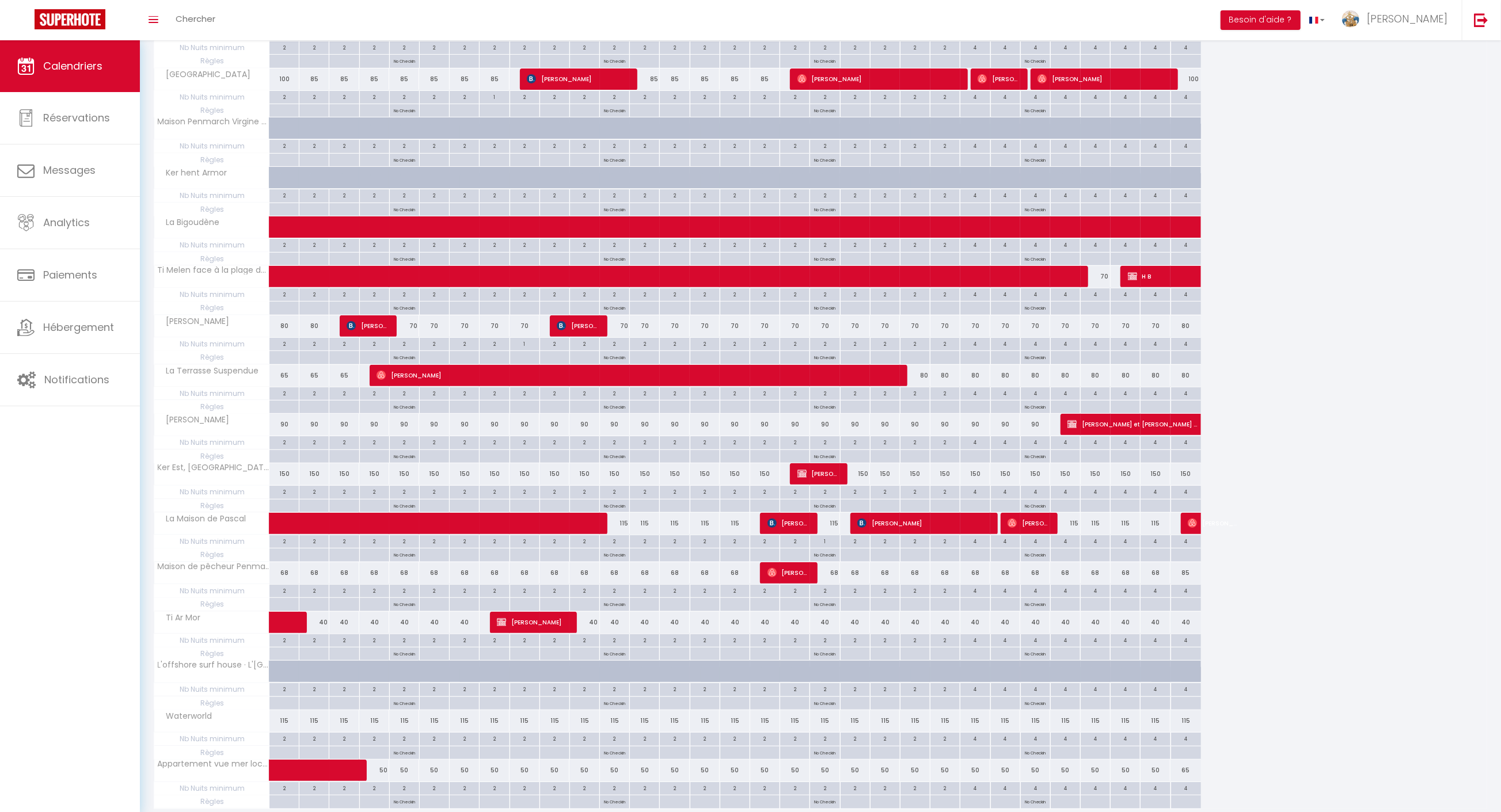
scroll to position [257, 0]
